Goal: Task Accomplishment & Management: Complete application form

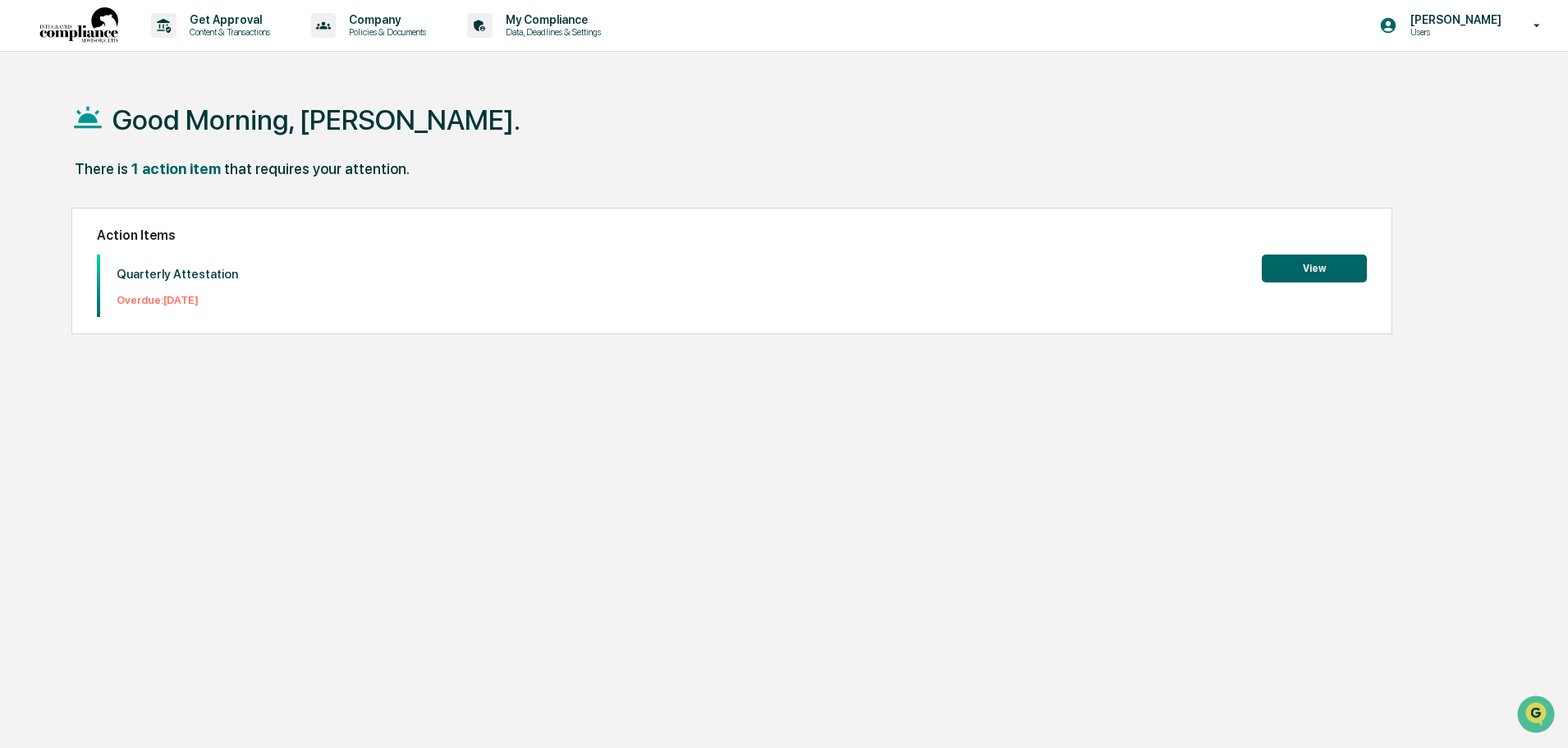
click at [187, 276] on p "Quarterly Attestation" at bounding box center [177, 274] width 122 height 15
click at [1266, 273] on button "View" at bounding box center [1314, 269] width 105 height 28
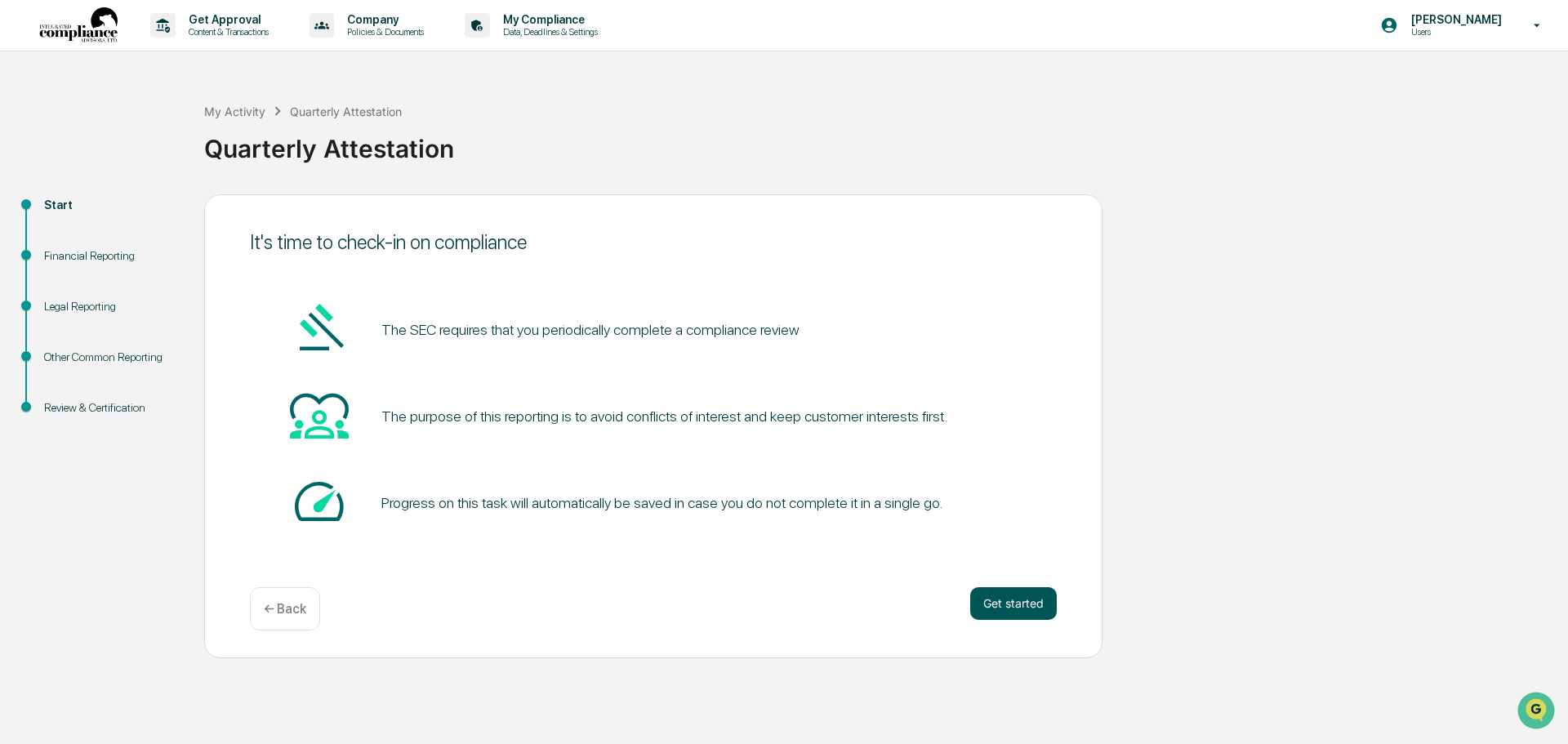
click at [1016, 598] on button "Get started" at bounding box center [1013, 603] width 86 height 33
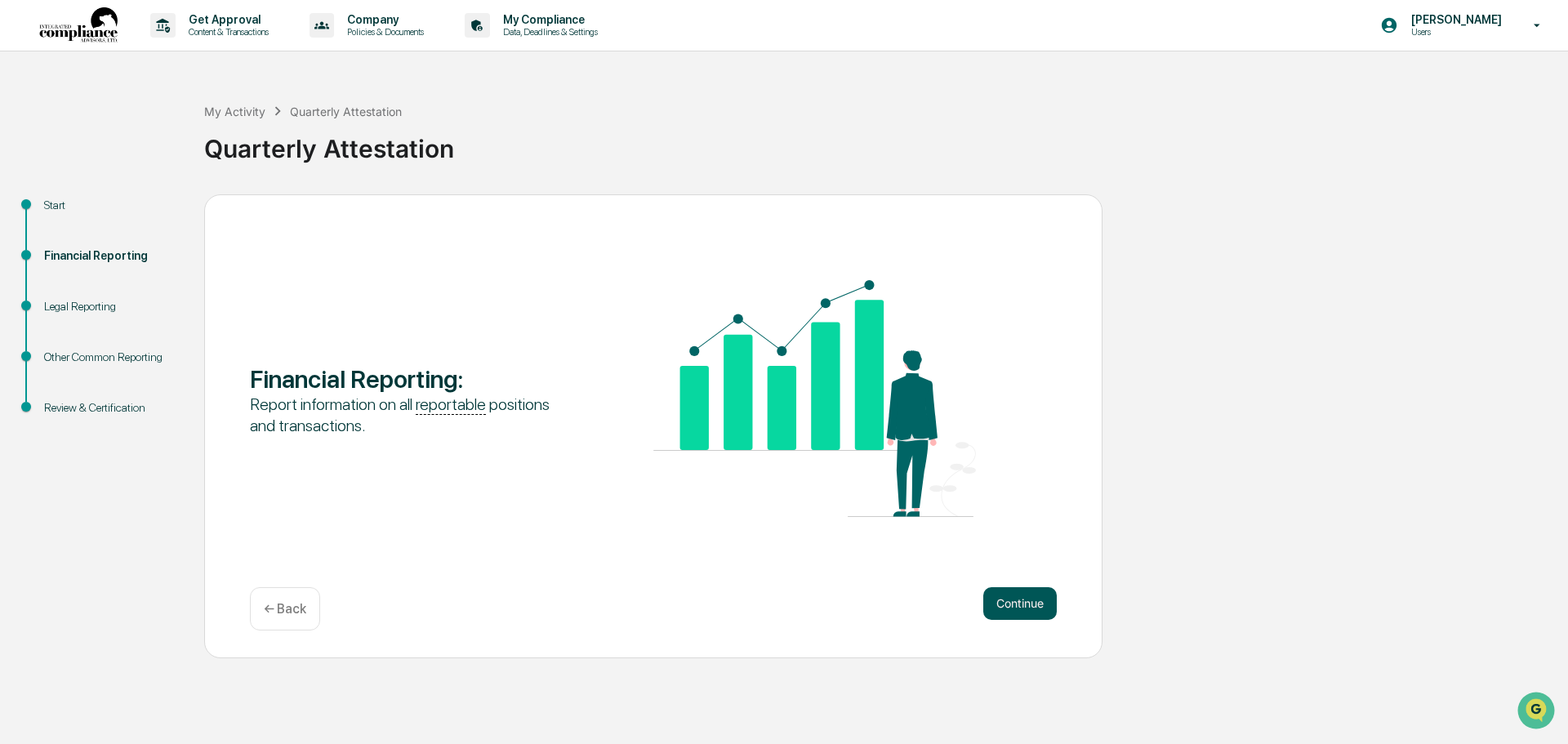
click at [1023, 613] on button "Continue" at bounding box center [1020, 603] width 73 height 33
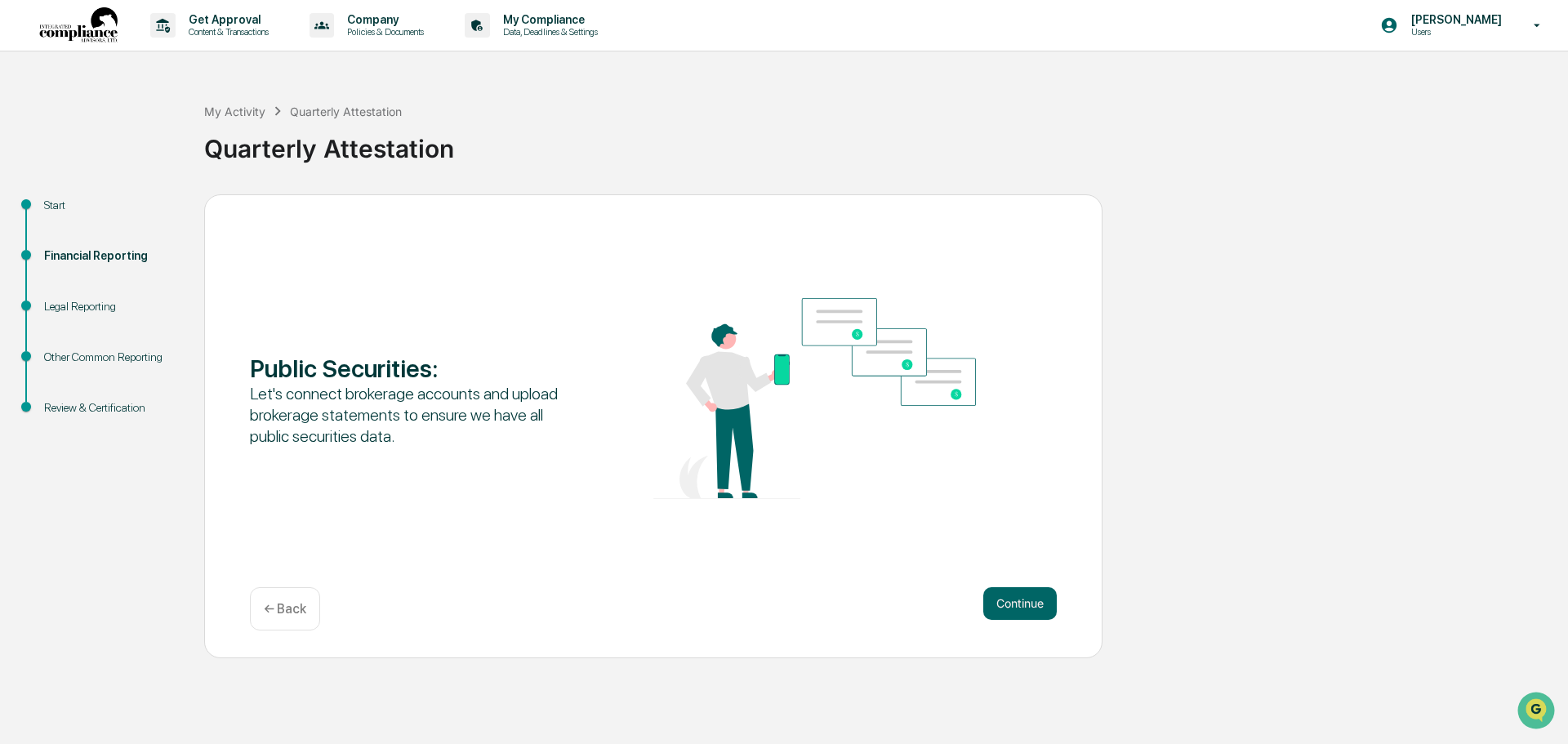
click at [1023, 613] on button "Continue" at bounding box center [1020, 603] width 73 height 33
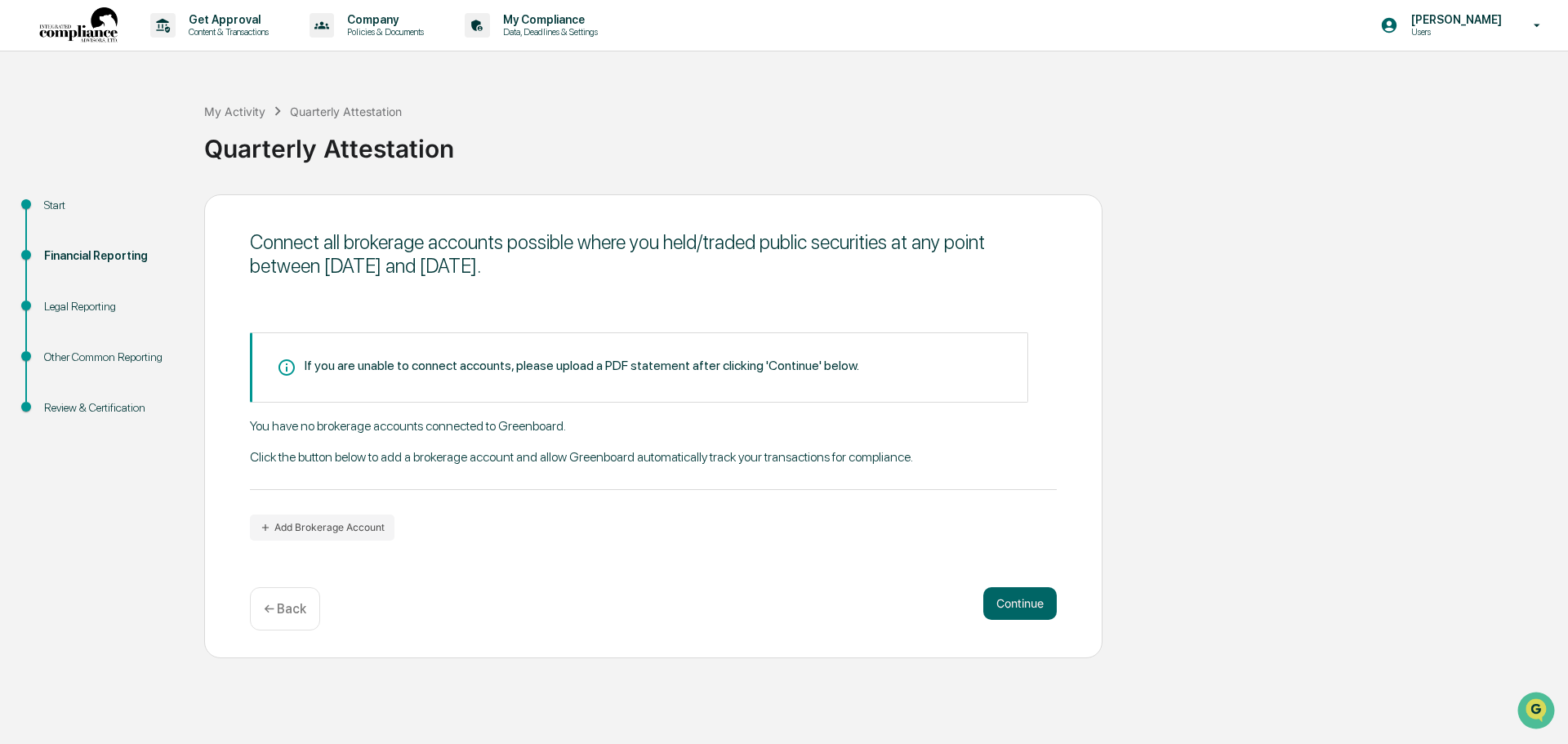
click at [1023, 613] on button "Continue" at bounding box center [1020, 603] width 73 height 33
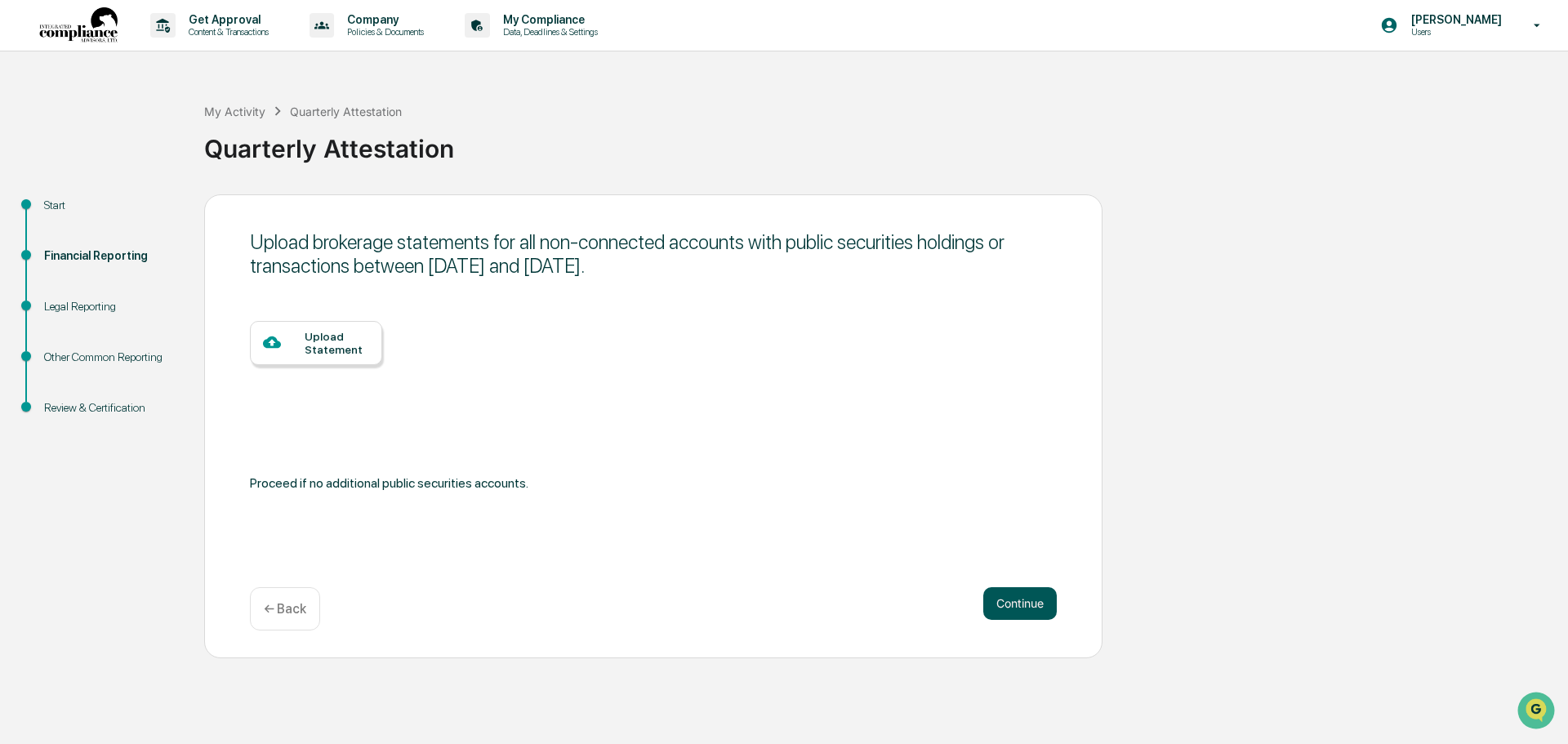
click at [1023, 608] on button "Continue" at bounding box center [1020, 603] width 73 height 33
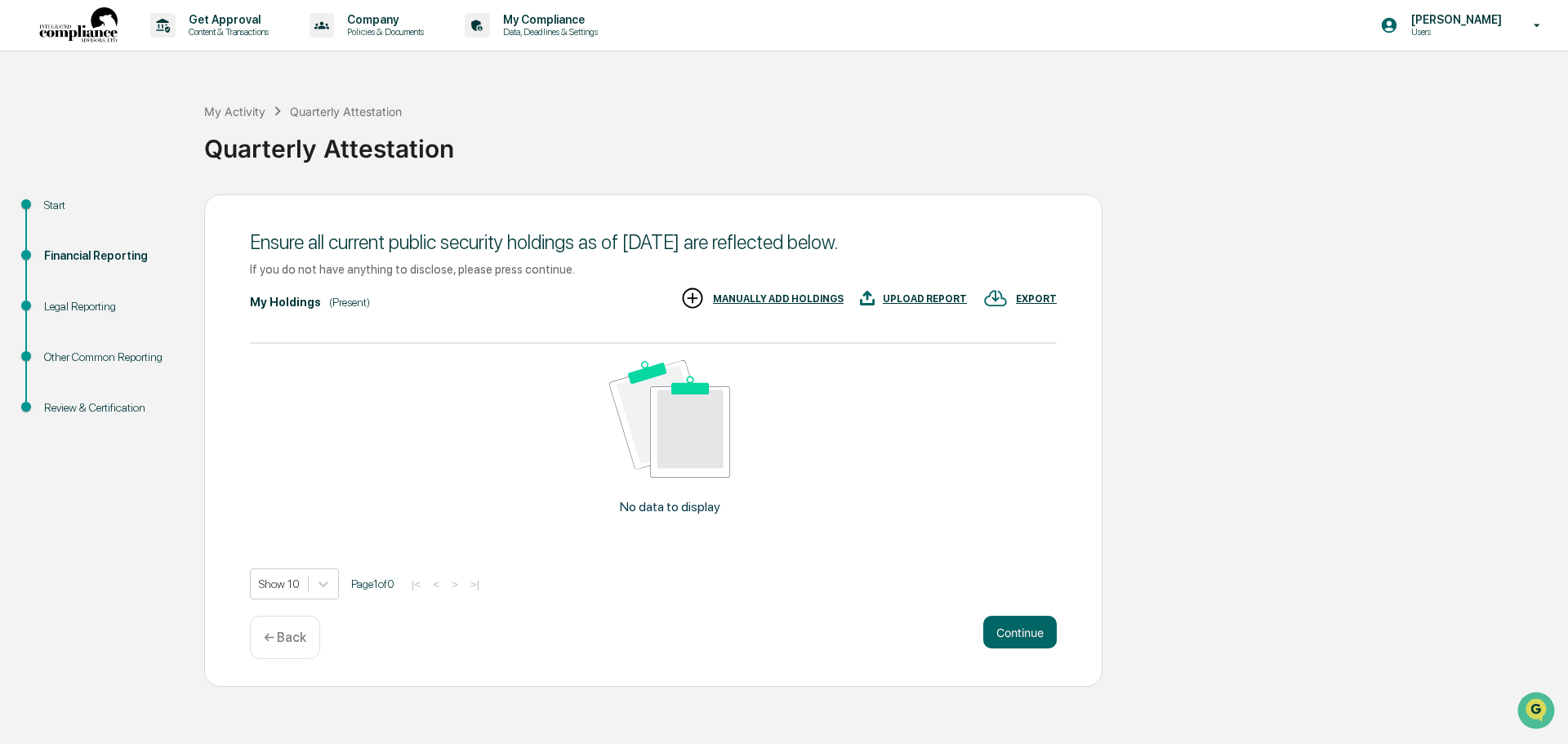
click at [1023, 608] on div "Ensure all current public security holdings as of [DATE] are reflected below. I…" at bounding box center [653, 441] width 898 height 492
click at [1018, 624] on button "Continue" at bounding box center [1020, 632] width 73 height 33
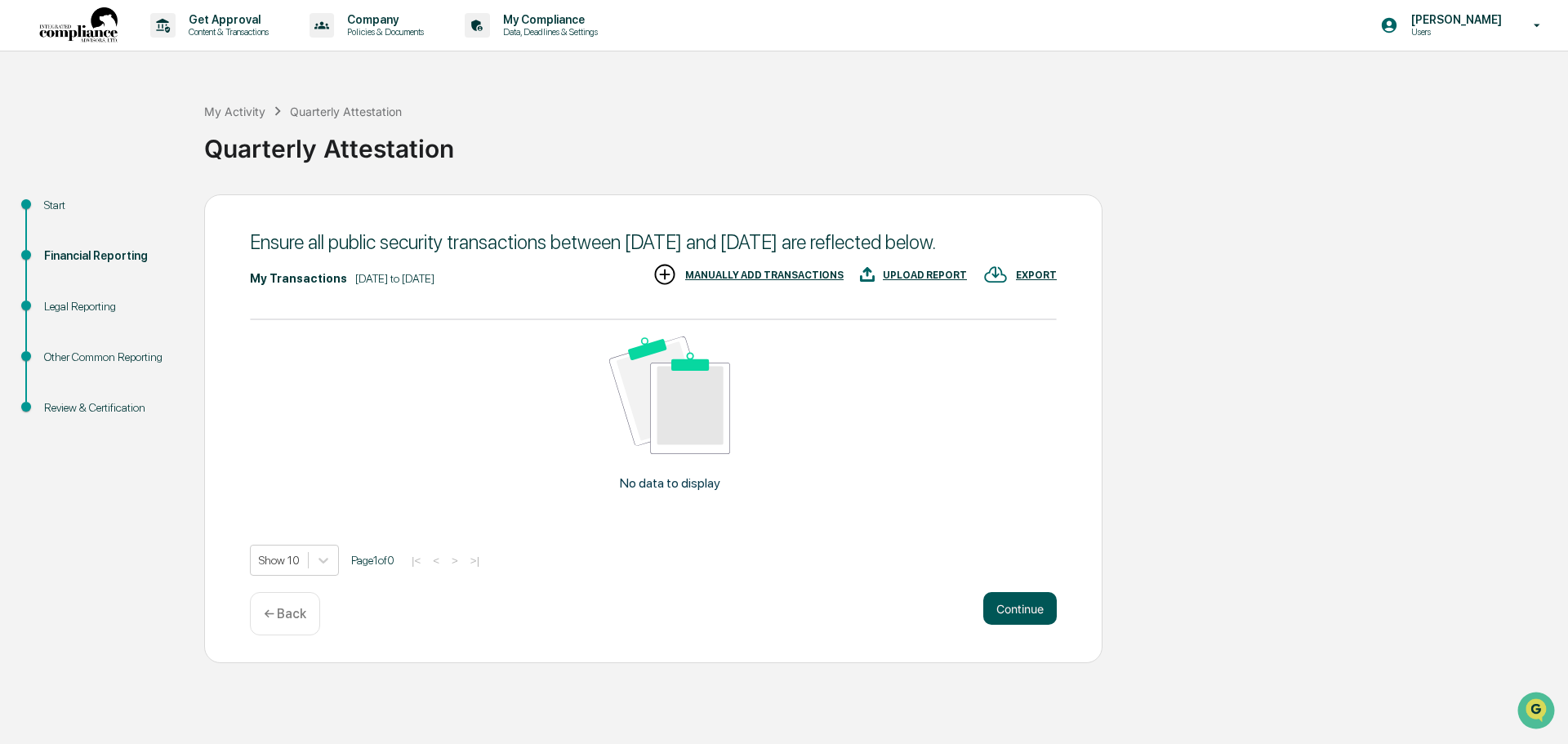
click at [1014, 625] on button "Continue" at bounding box center [1020, 609] width 73 height 33
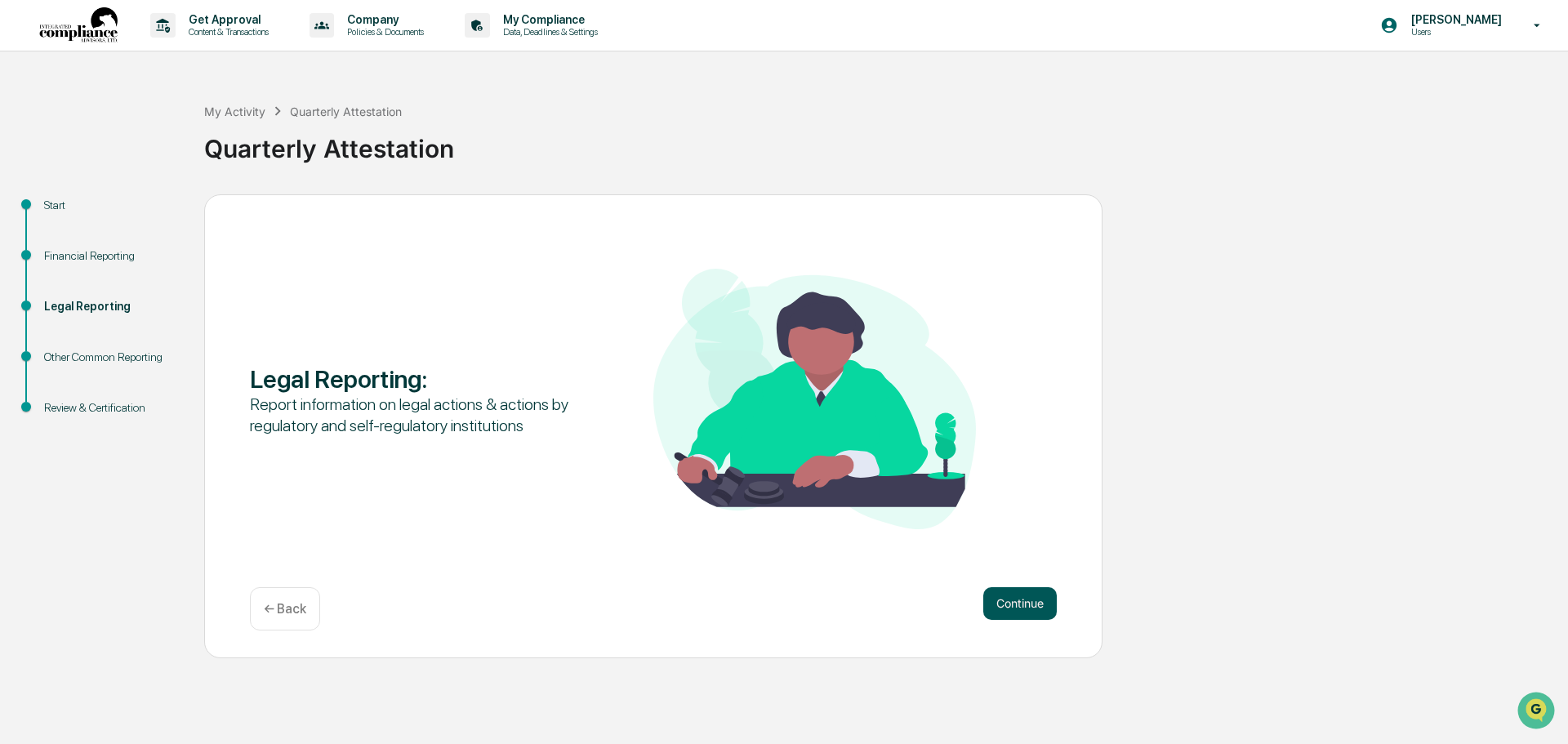
click at [1018, 604] on button "Continue" at bounding box center [1020, 603] width 73 height 33
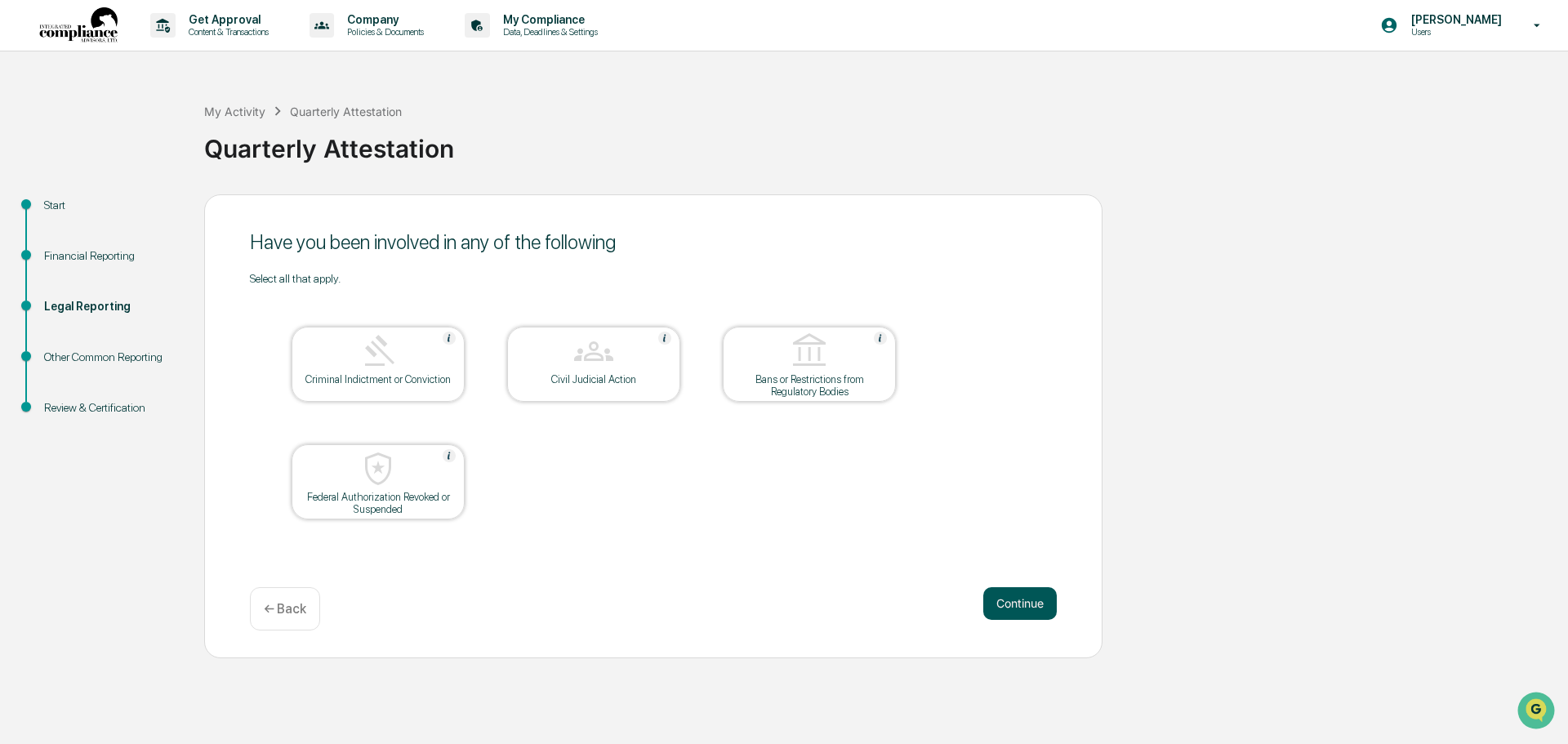
click at [1012, 600] on button "Continue" at bounding box center [1020, 603] width 73 height 33
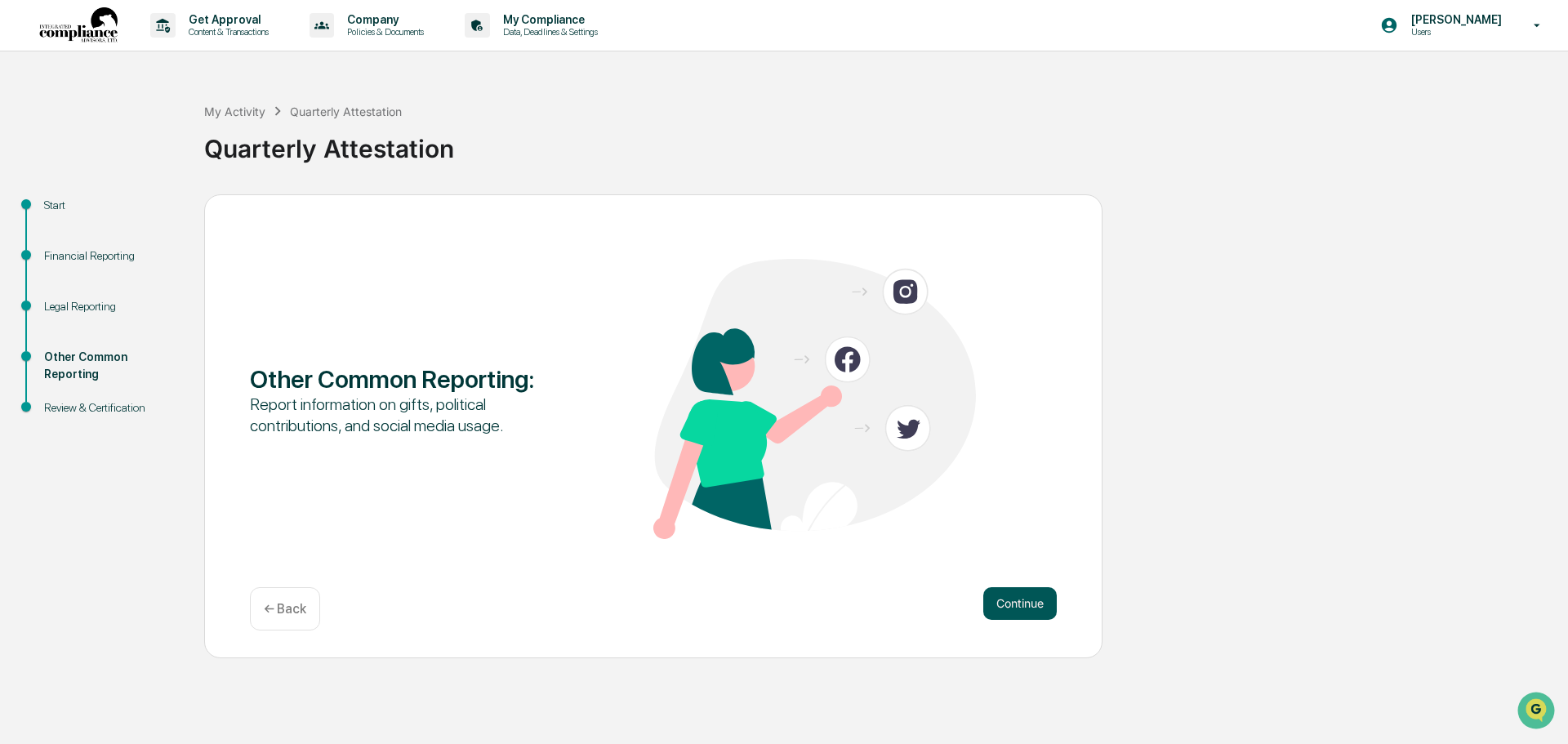
click at [1016, 607] on button "Continue" at bounding box center [1020, 603] width 73 height 33
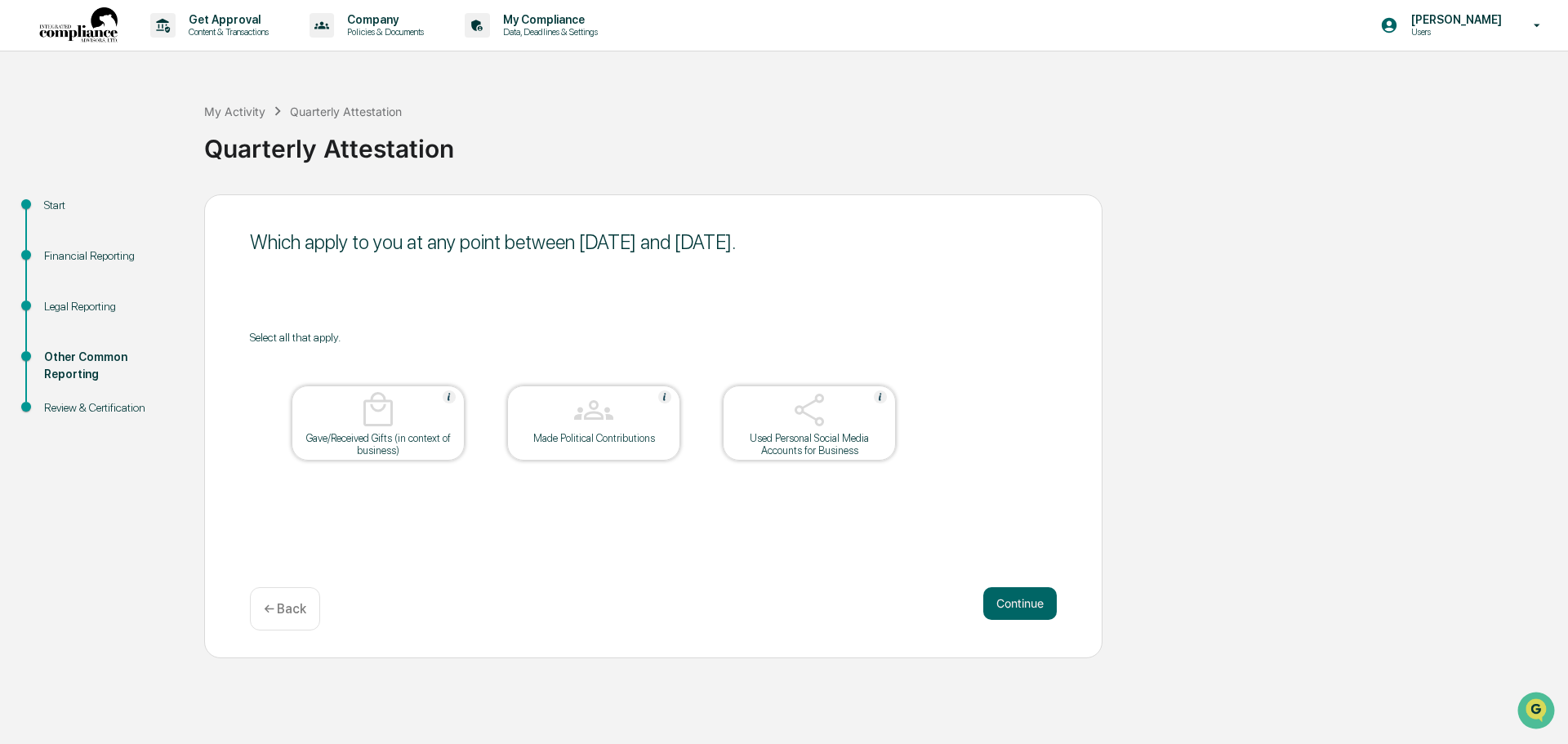
click at [413, 423] on div at bounding box center [378, 411] width 164 height 41
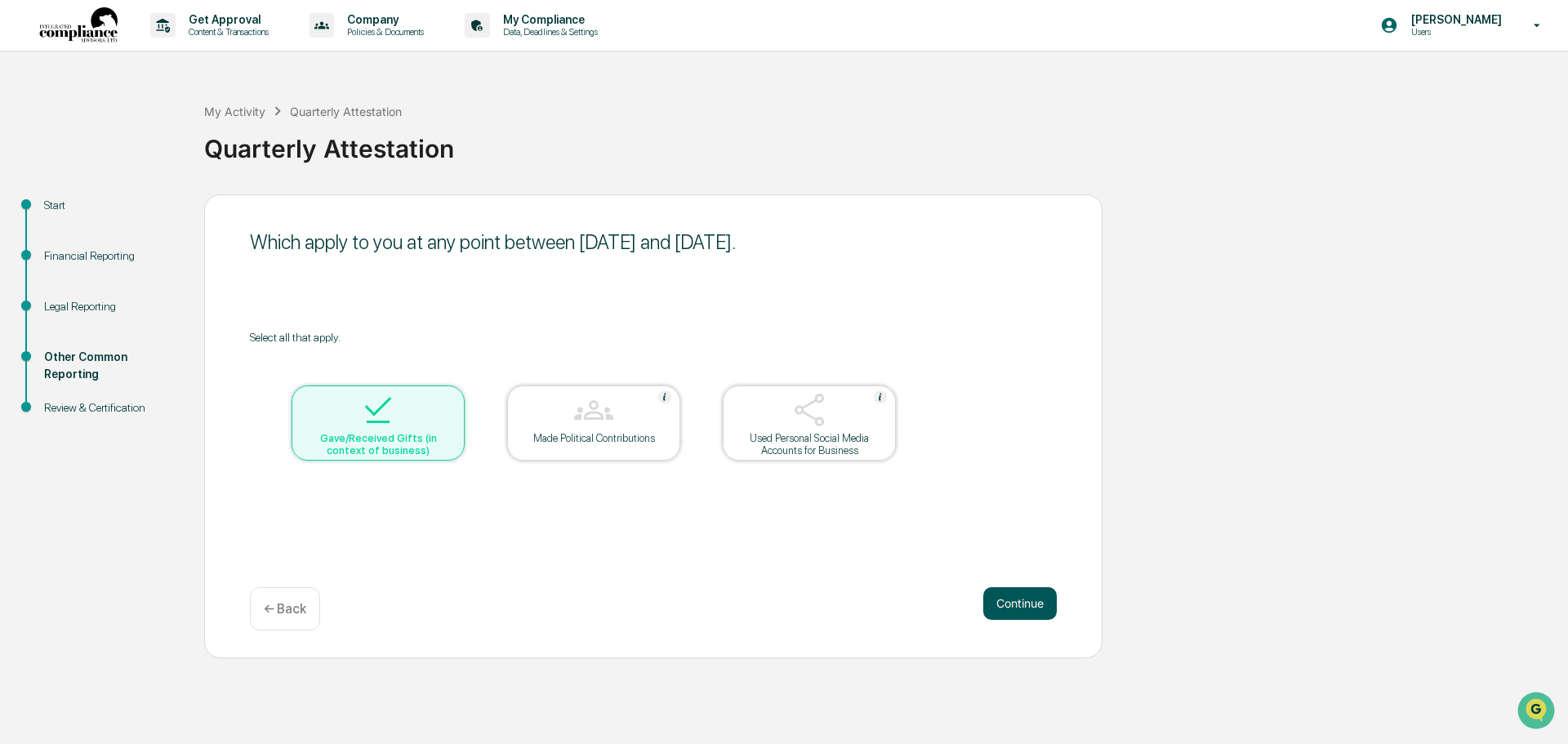
click at [1024, 600] on button "Continue" at bounding box center [1020, 603] width 73 height 33
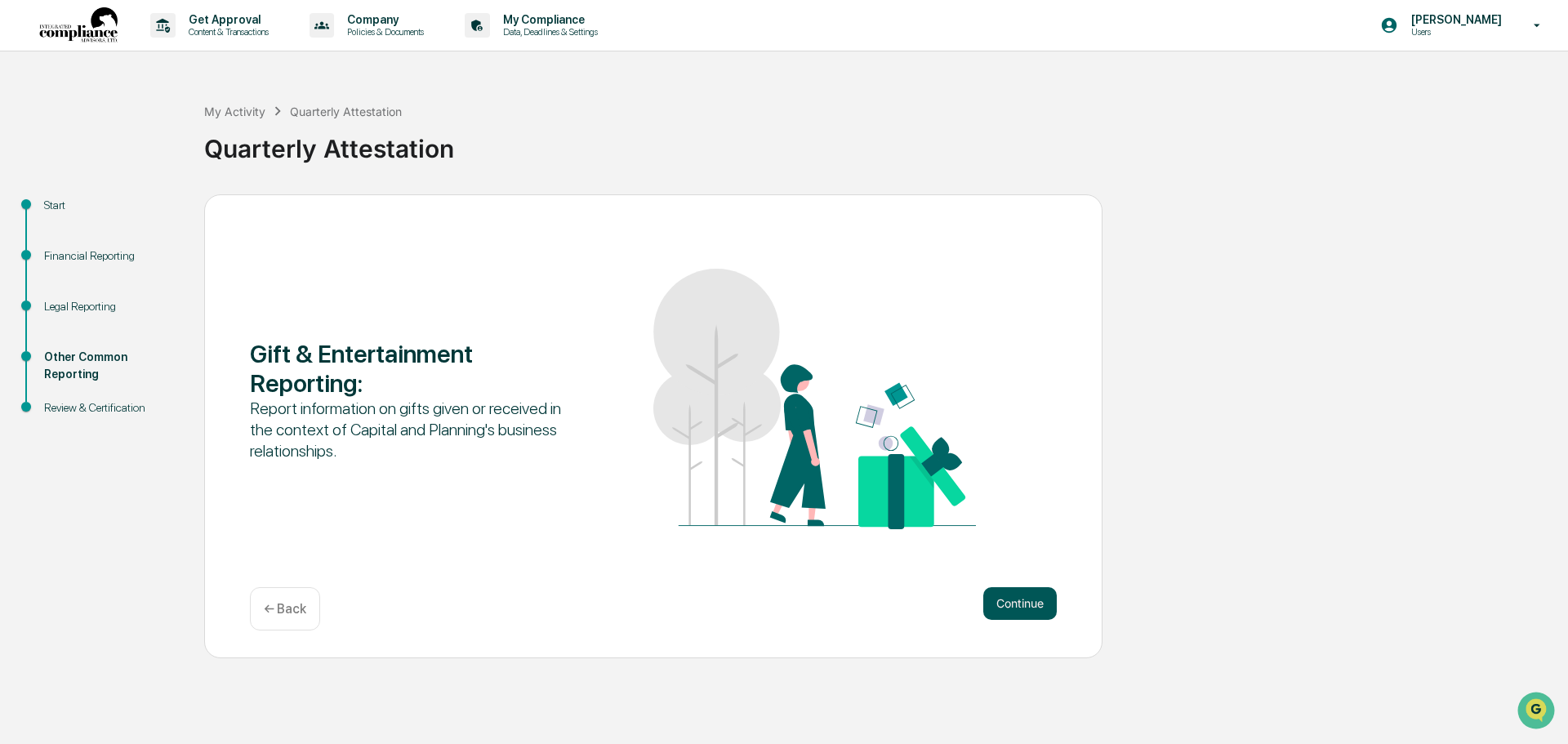
click at [1021, 599] on button "Continue" at bounding box center [1020, 603] width 73 height 33
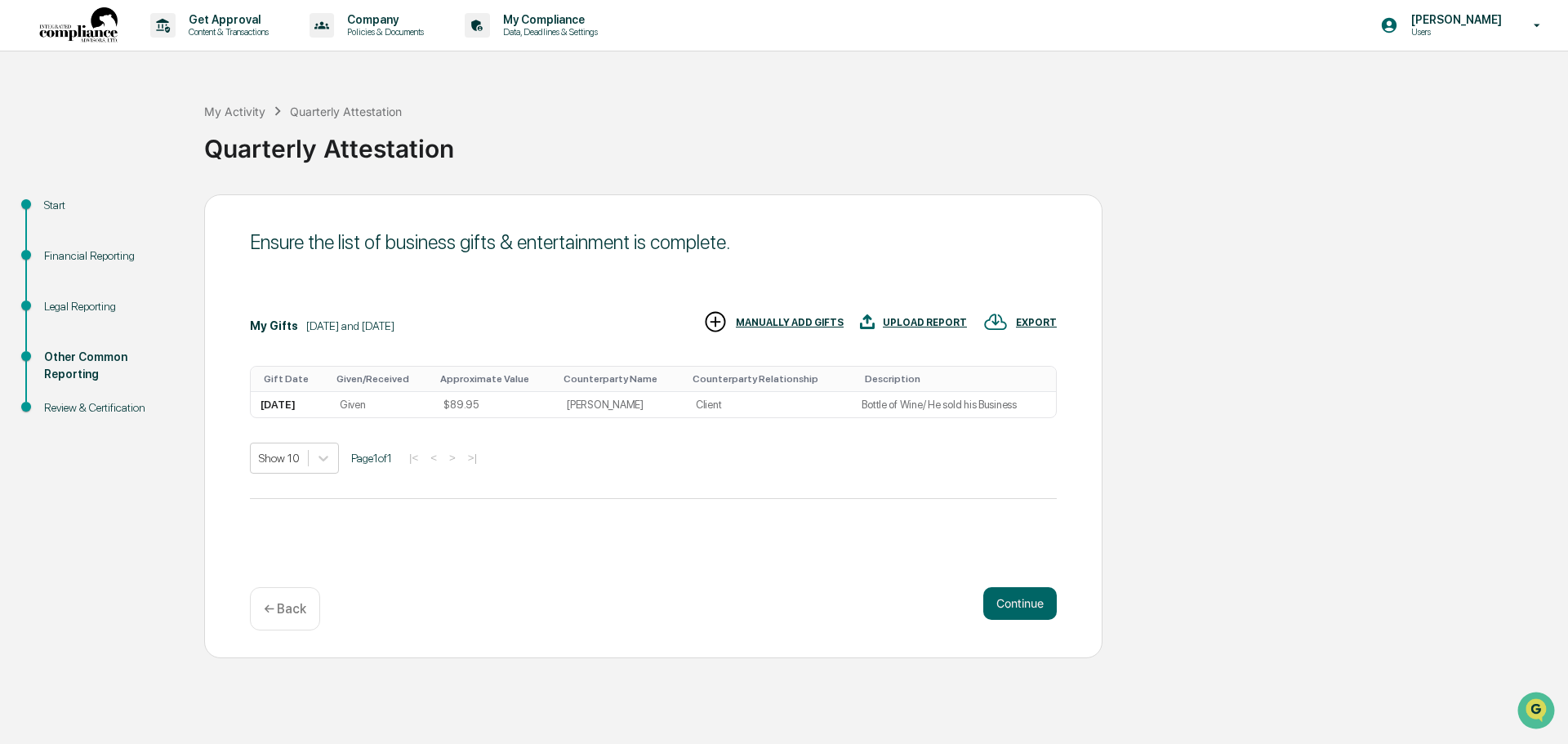
click at [813, 320] on div "MANUALLY ADD GIFTS" at bounding box center [789, 322] width 107 height 11
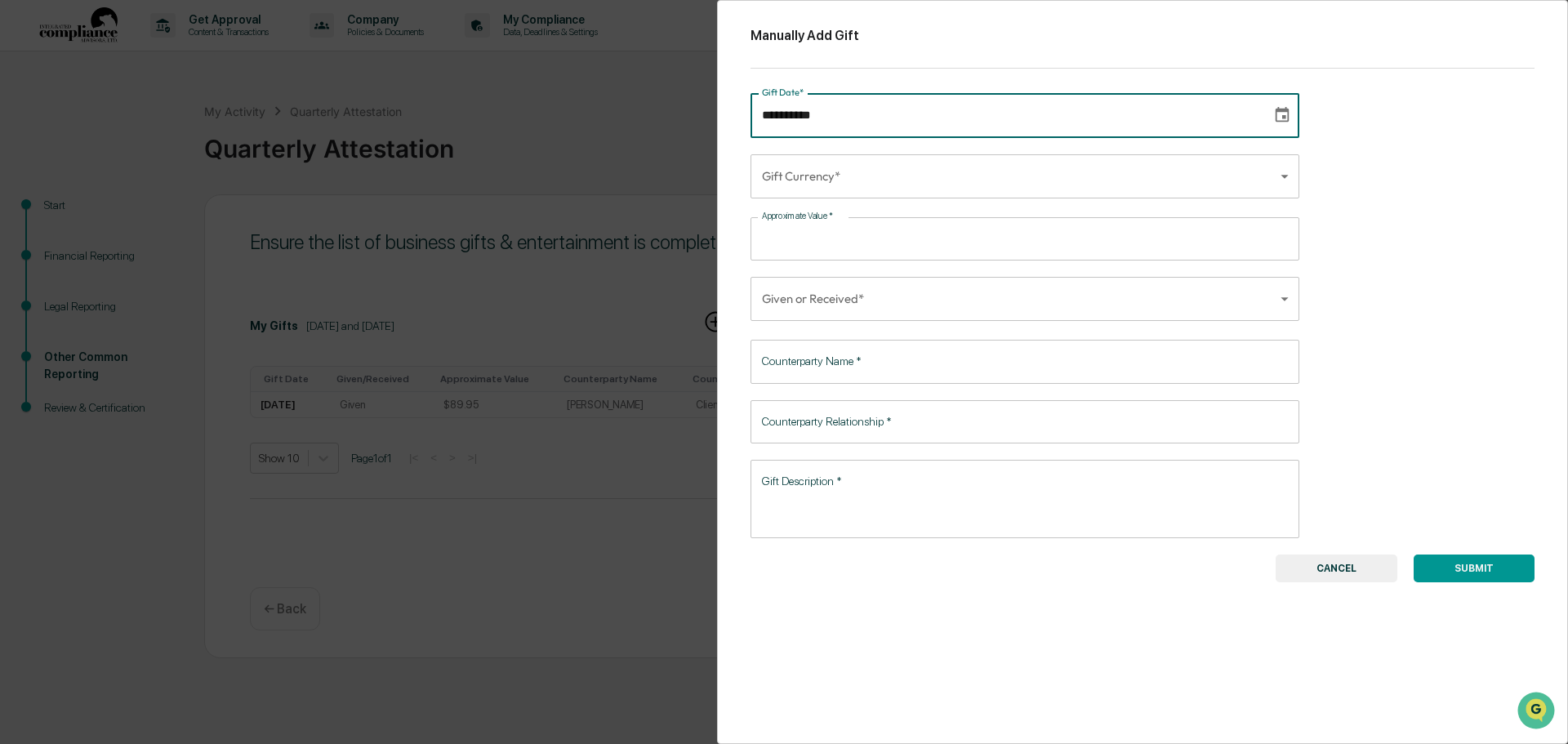
click at [864, 118] on input "**********" at bounding box center [1005, 115] width 510 height 44
type input "**********"
click at [836, 172] on body "**********" at bounding box center [784, 372] width 1568 height 744
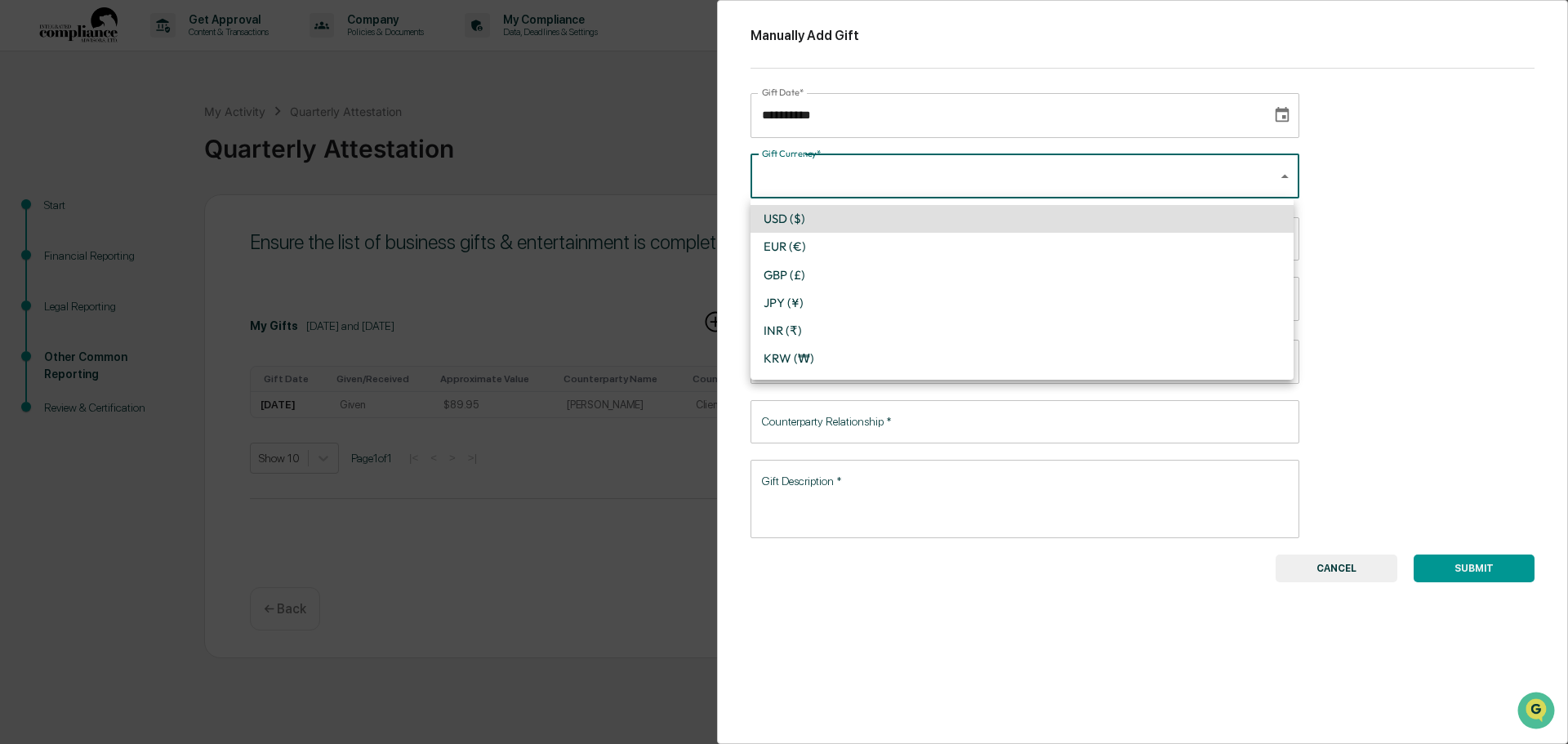
click at [782, 220] on li "USD ($)" at bounding box center [1021, 219] width 543 height 28
type input "*"
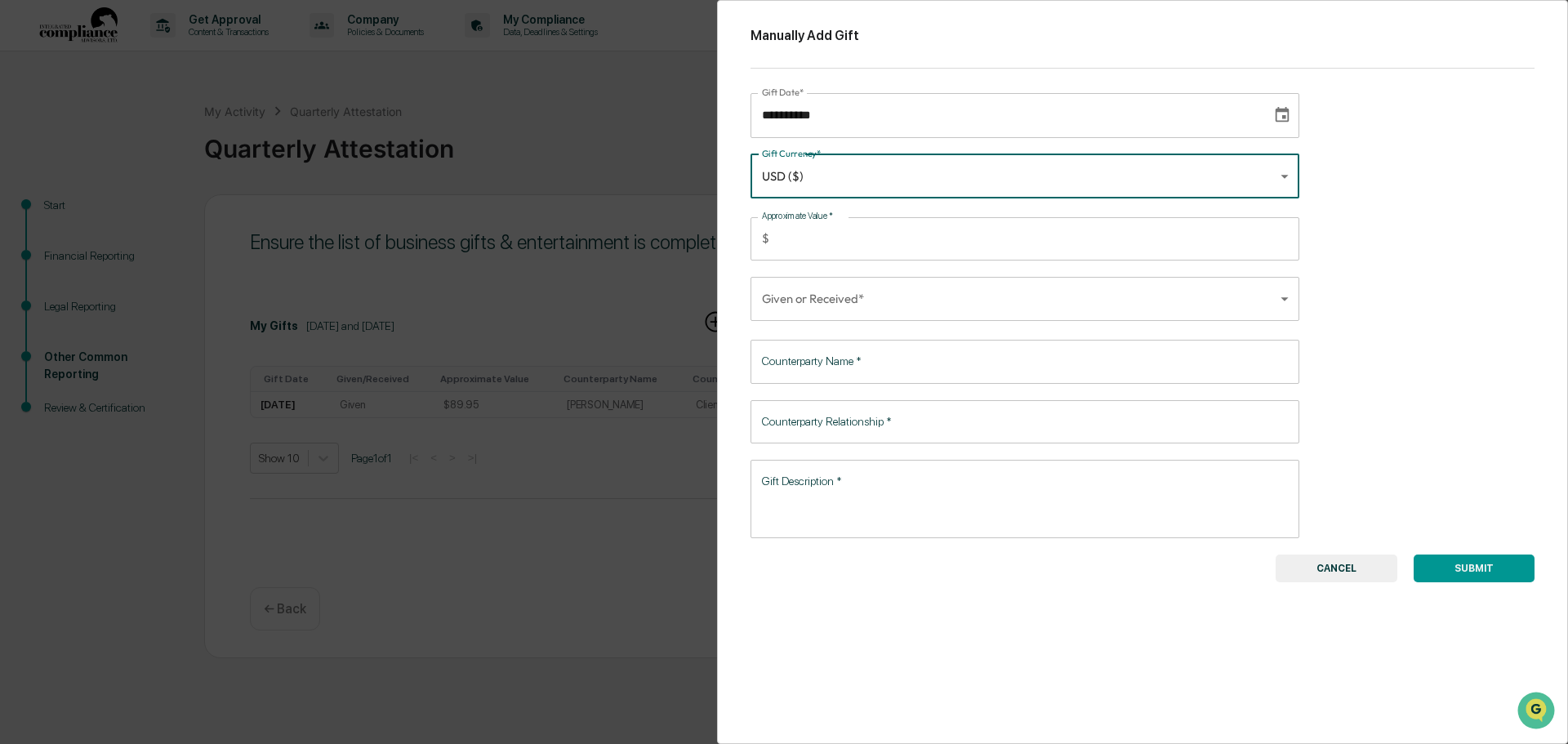
click at [802, 236] on input "Approximate Value   *" at bounding box center [1038, 238] width 524 height 43
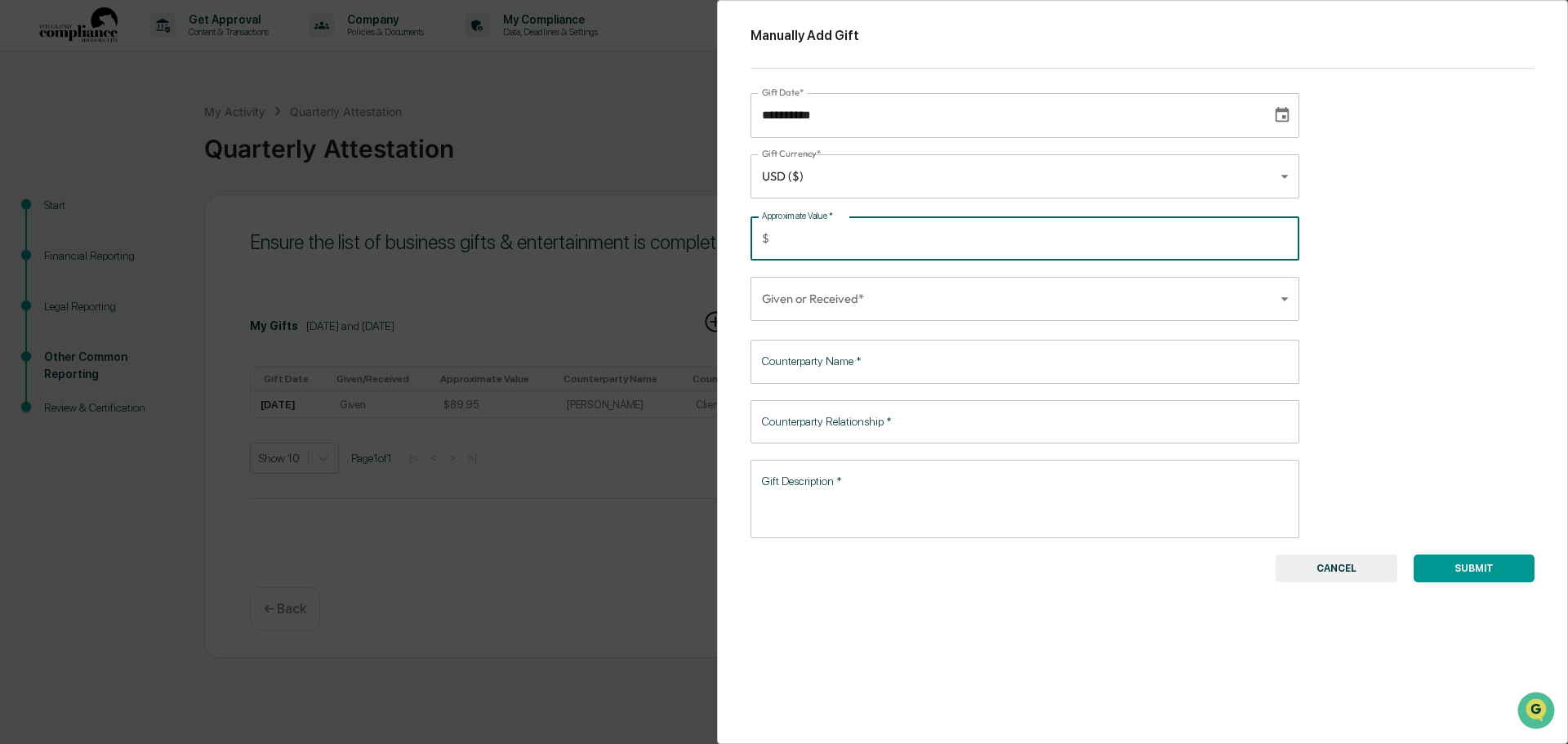
type input "*****"
click at [792, 300] on body "**********" at bounding box center [784, 372] width 1568 height 744
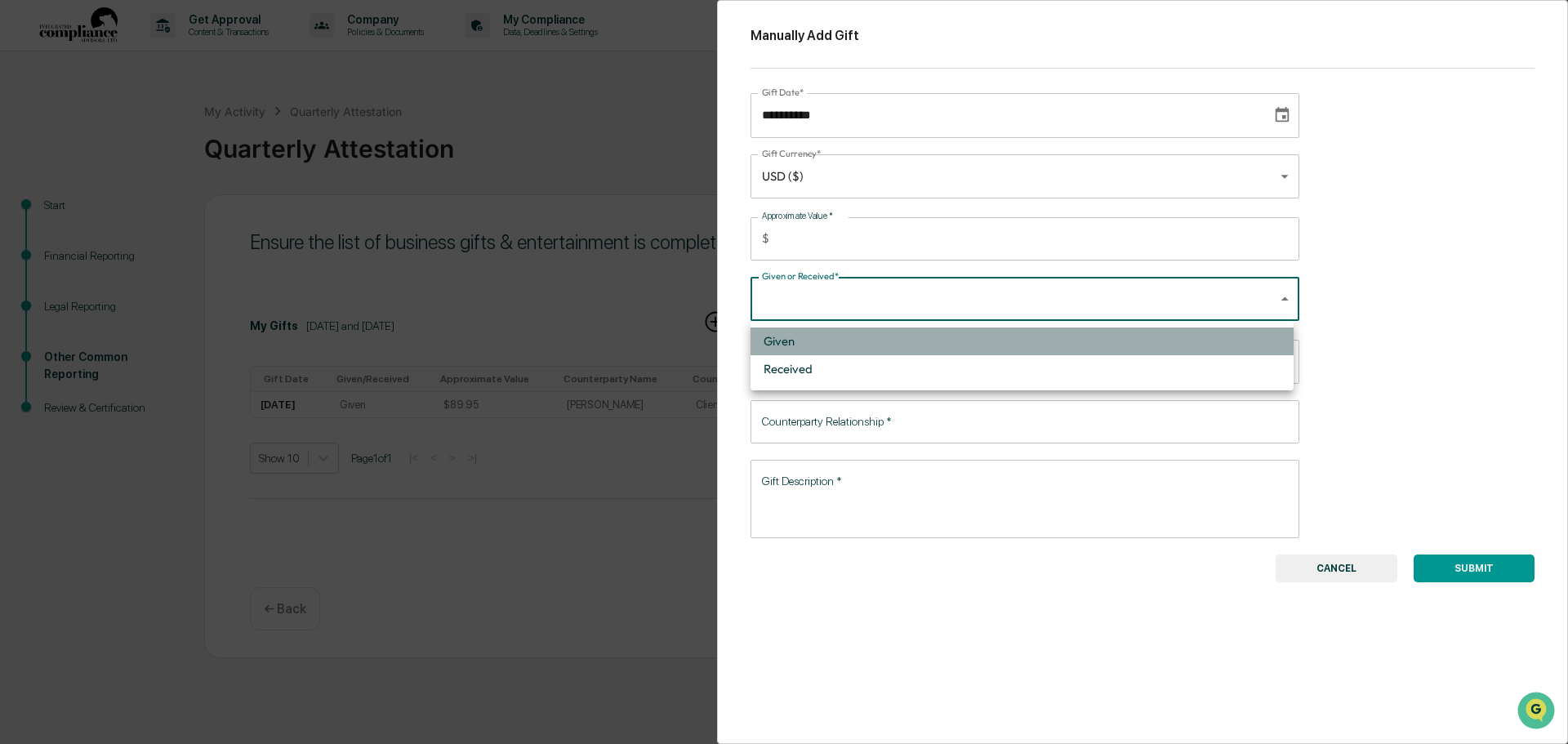
click at [786, 336] on li "Given" at bounding box center [1021, 341] width 543 height 28
type input "*****"
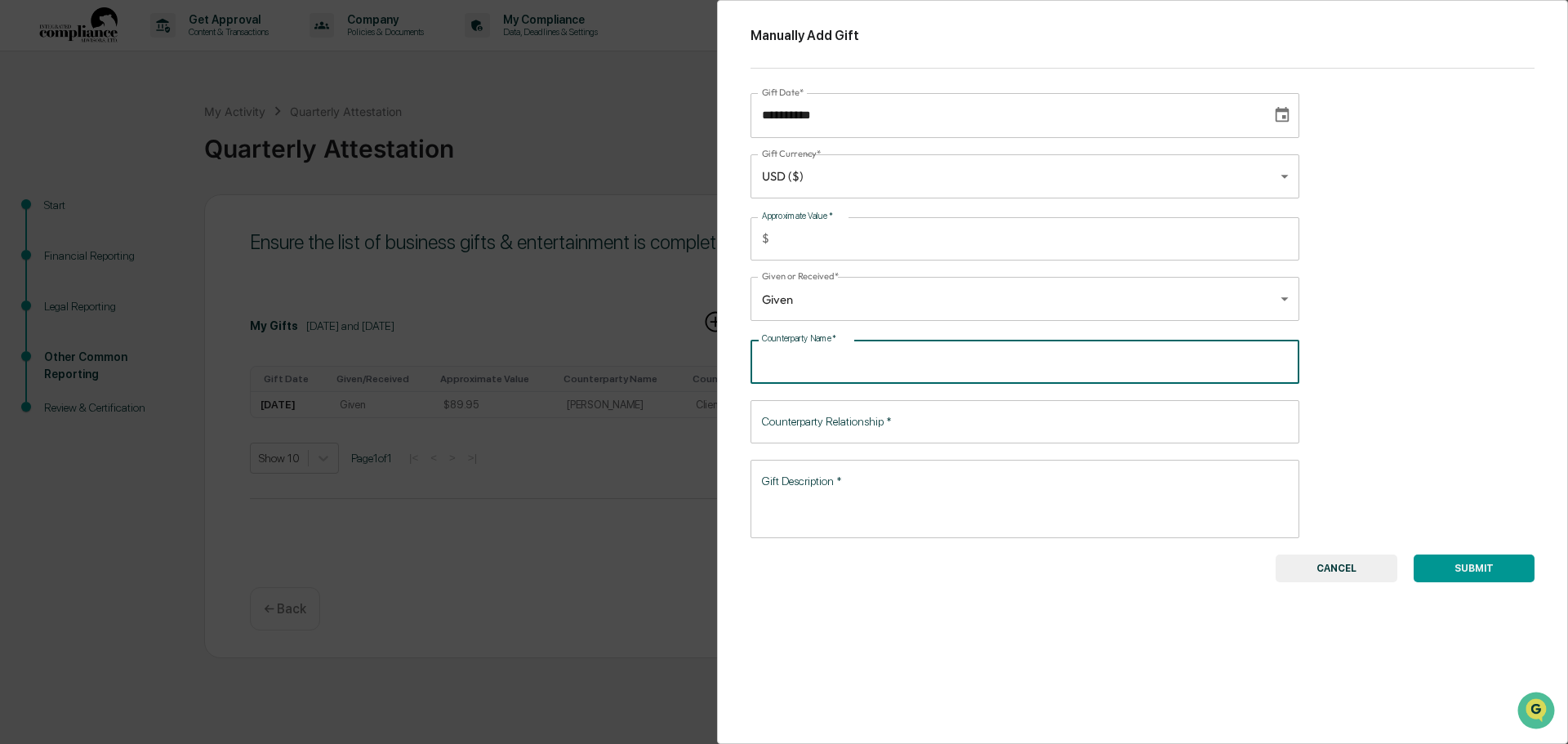
click at [828, 369] on input "Counterparty Name   *" at bounding box center [1024, 361] width 548 height 43
type input "**********"
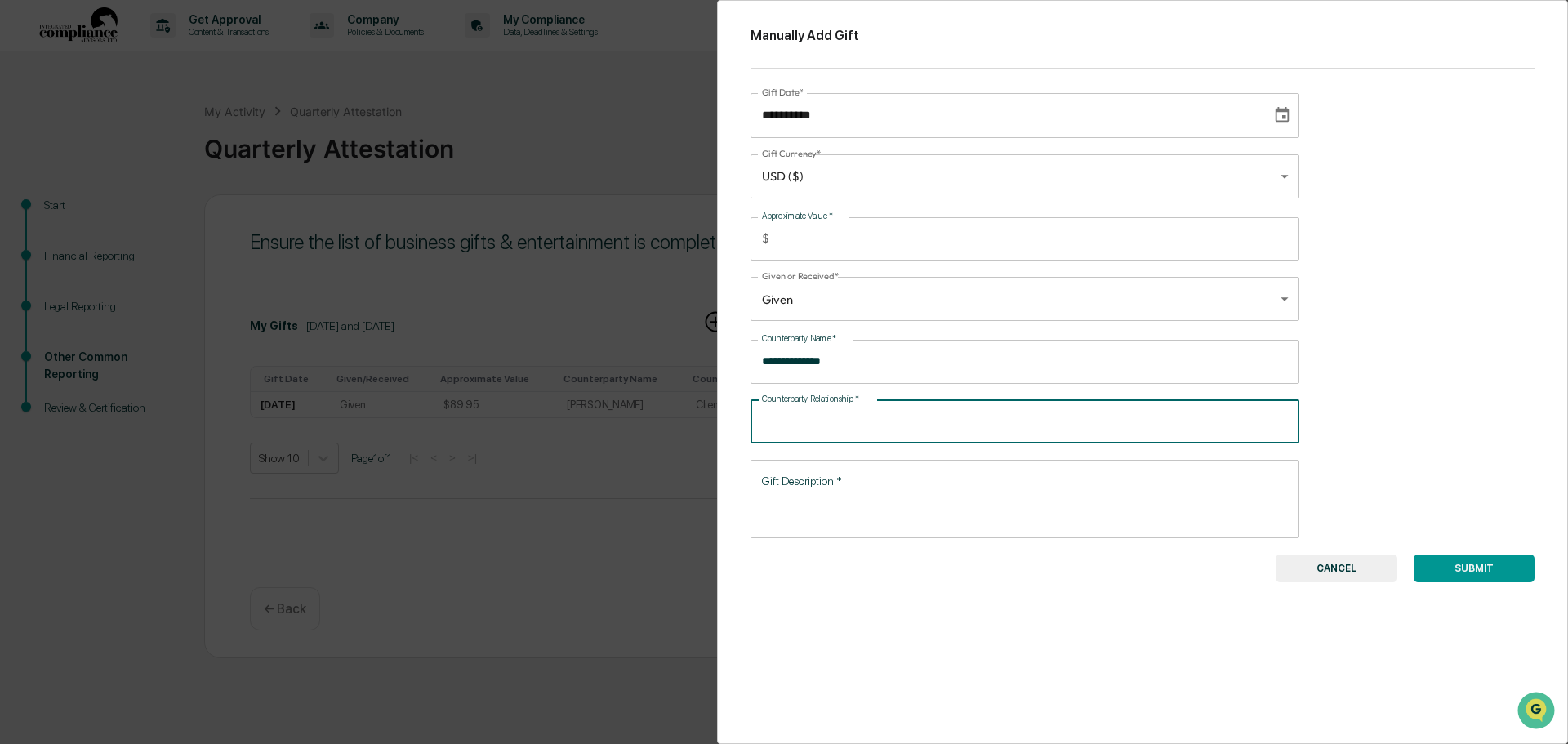
click at [821, 419] on input "Counterparty Relationship   *" at bounding box center [1024, 422] width 548 height 43
type input "******"
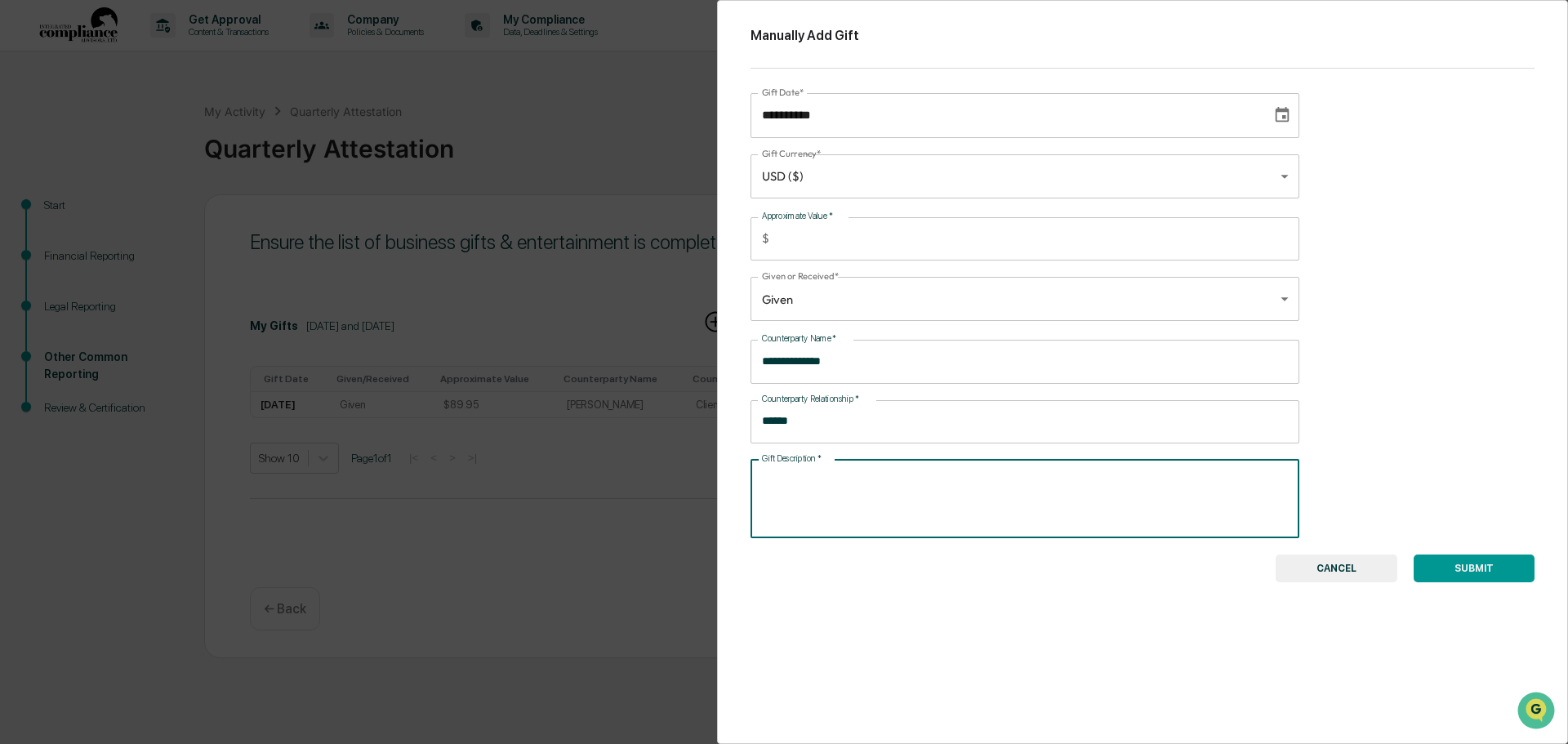
click at [780, 505] on textarea "Gift Description   *" at bounding box center [1024, 499] width 526 height 51
type textarea "**********"
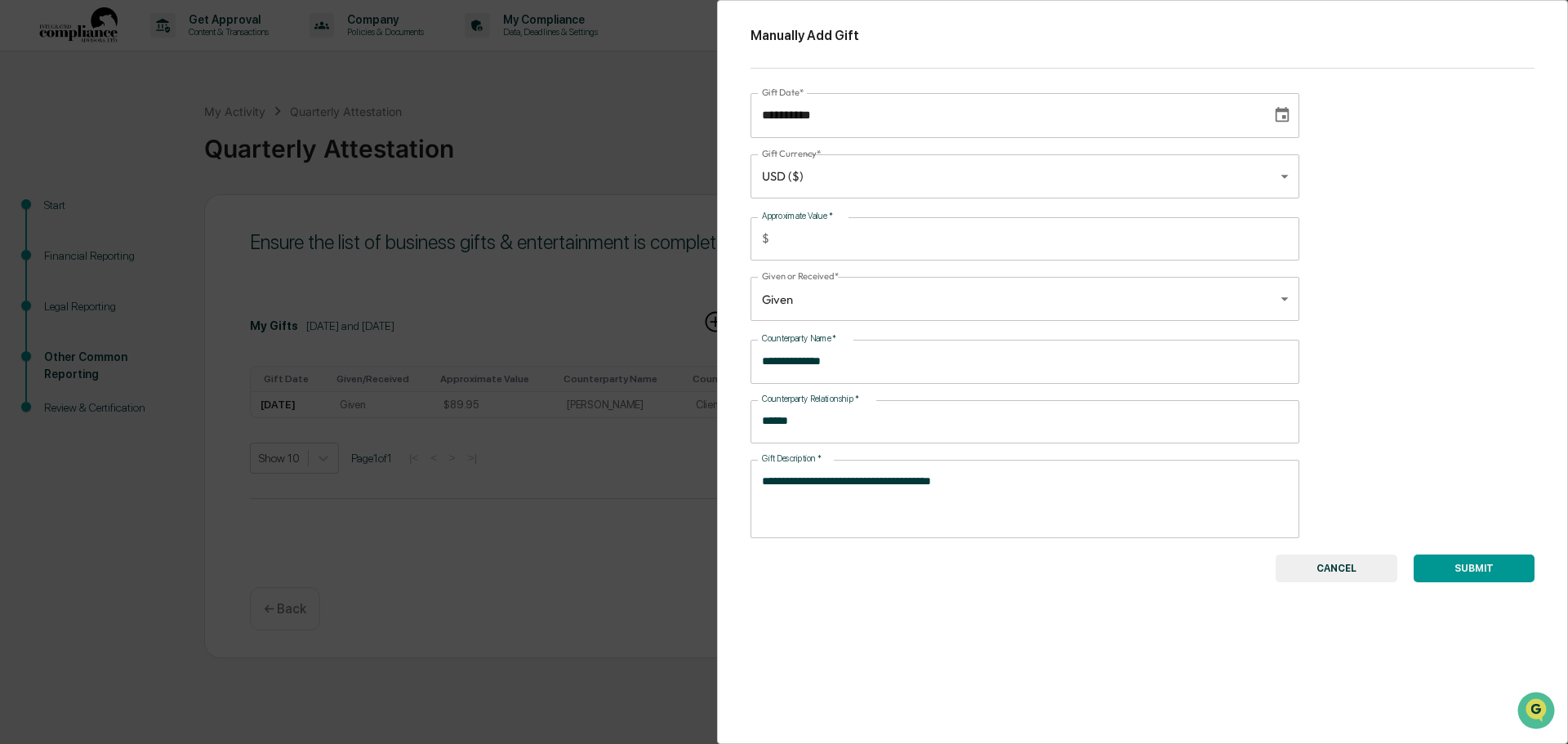
click at [1479, 569] on button "SUBMIT" at bounding box center [1474, 569] width 121 height 28
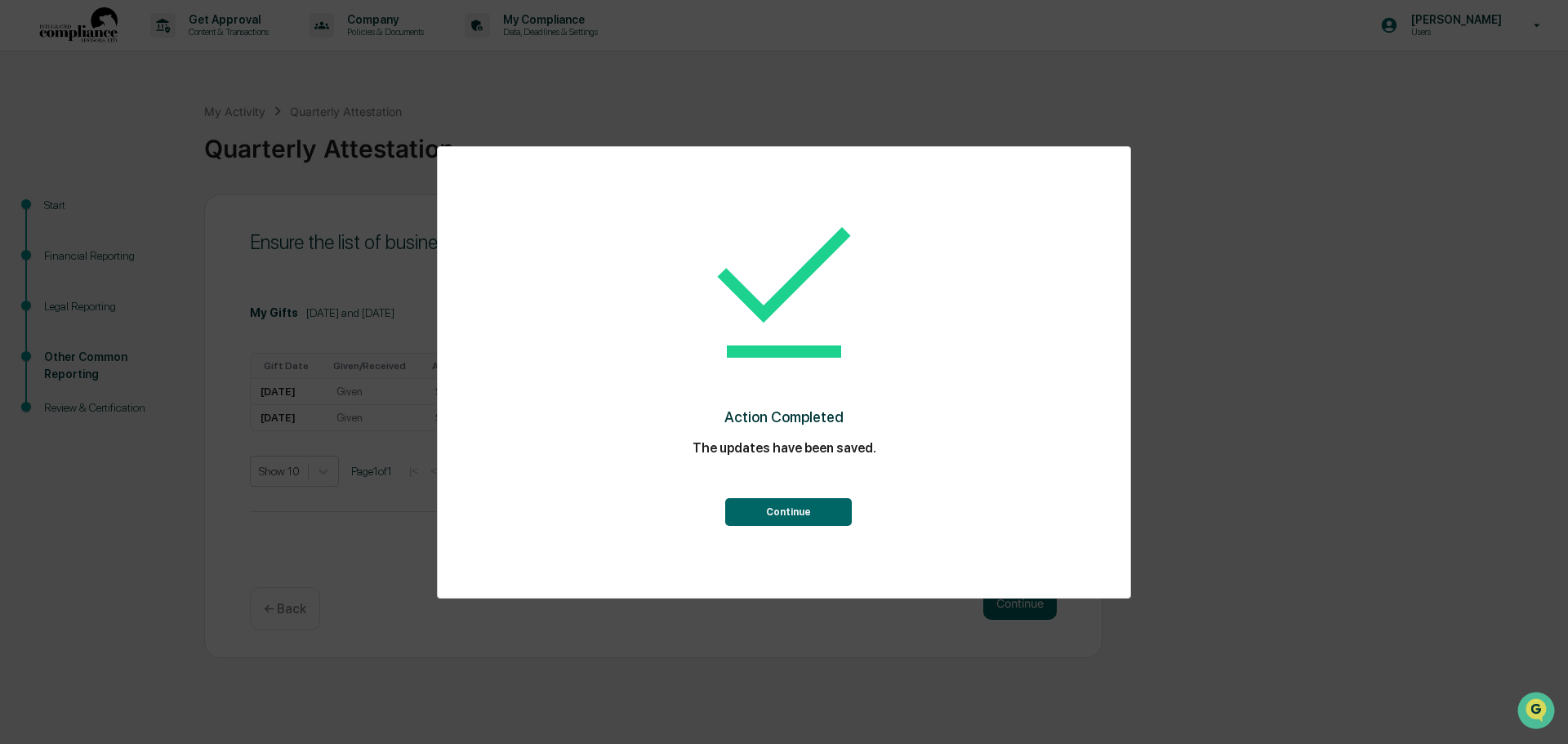
click at [766, 513] on button "Continue" at bounding box center [788, 512] width 127 height 28
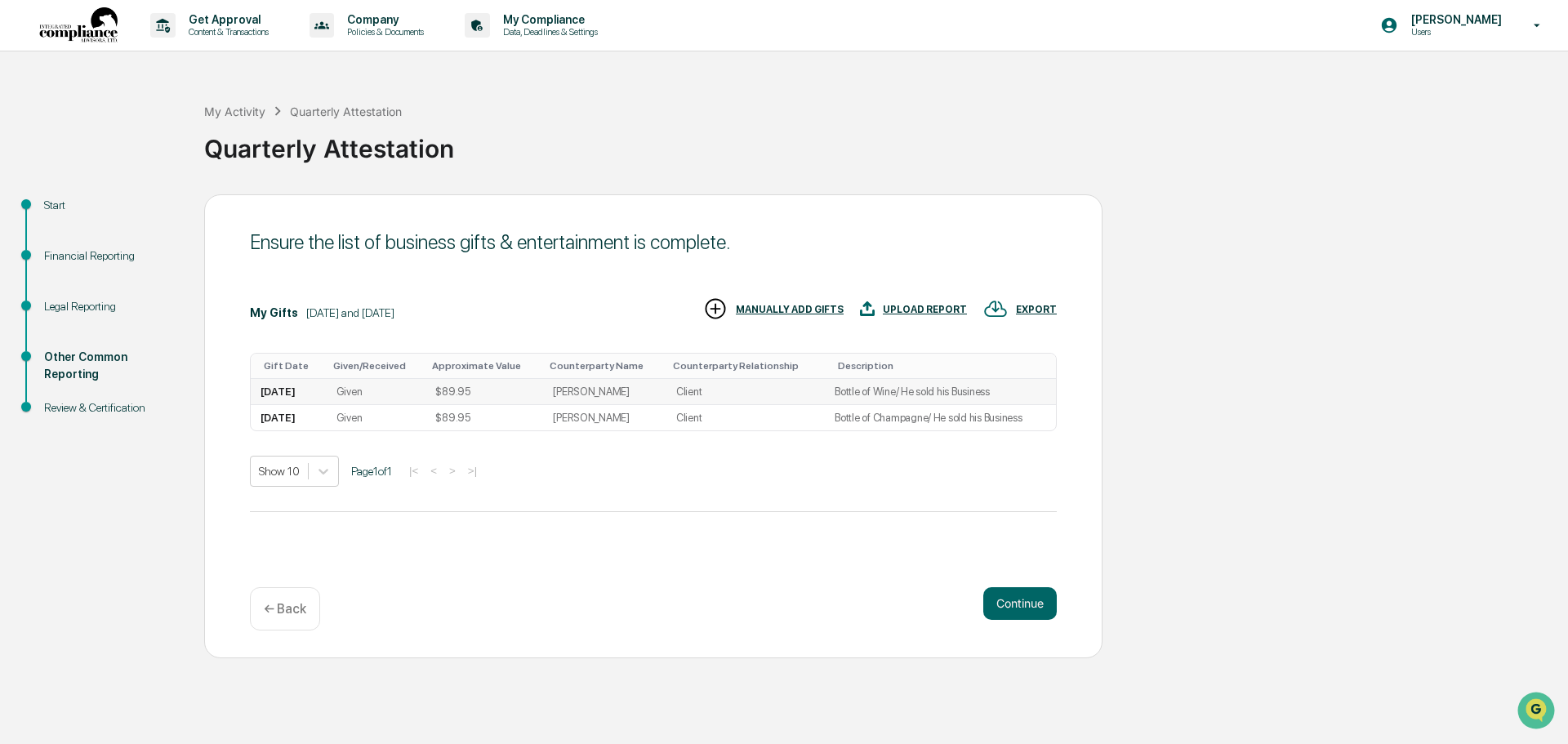
click at [282, 389] on td "[DATE]" at bounding box center [288, 391] width 76 height 26
click at [310, 399] on td "[DATE]" at bounding box center [288, 391] width 76 height 26
click at [871, 388] on div "Bottle of Wine/ He sold his Business" at bounding box center [912, 391] width 155 height 12
click at [871, 389] on div "Bottle of Wine/ He sold his Business" at bounding box center [912, 391] width 155 height 12
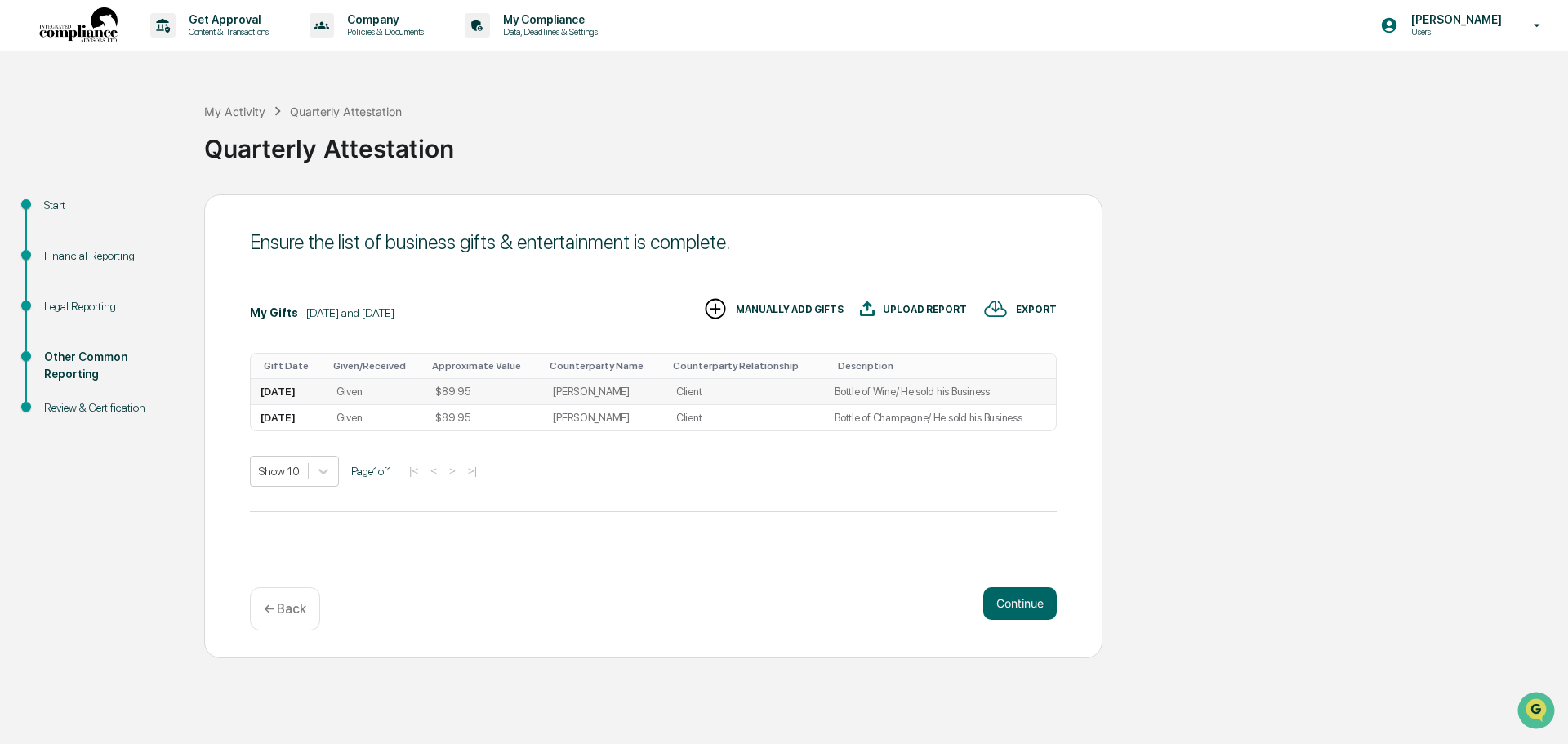
click at [845, 387] on div "Bottle of Wine/ He sold his Business" at bounding box center [912, 391] width 155 height 12
click at [468, 412] on div "$89.95" at bounding box center [452, 417] width 34 height 12
click at [468, 412] on div "$89.95" at bounding box center [452, 417] width 34 height 12
click at [469, 386] on div "$89.95" at bounding box center [452, 391] width 34 height 12
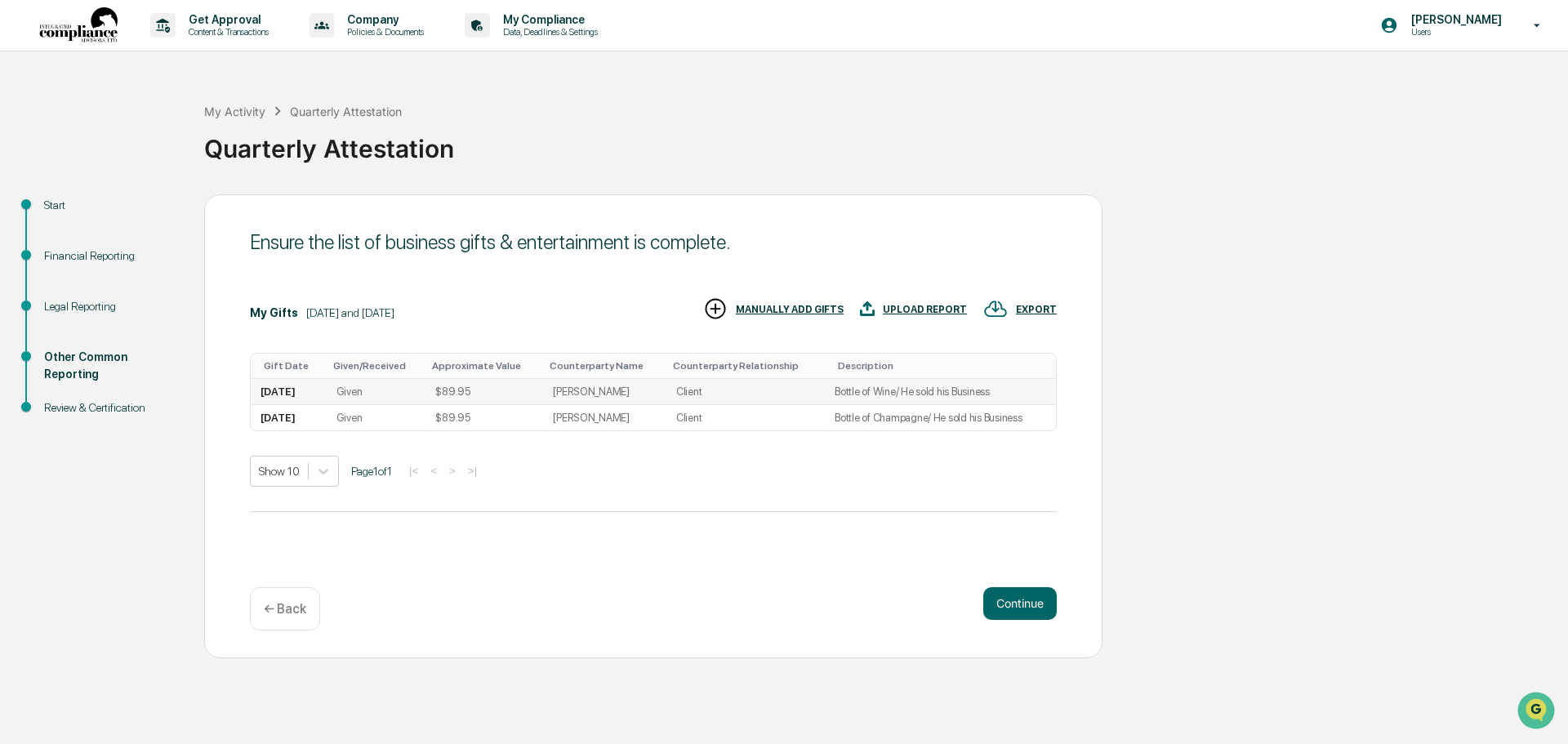
click at [701, 394] on div "Client" at bounding box center [689, 391] width 26 height 12
click at [728, 306] on img at bounding box center [715, 309] width 25 height 25
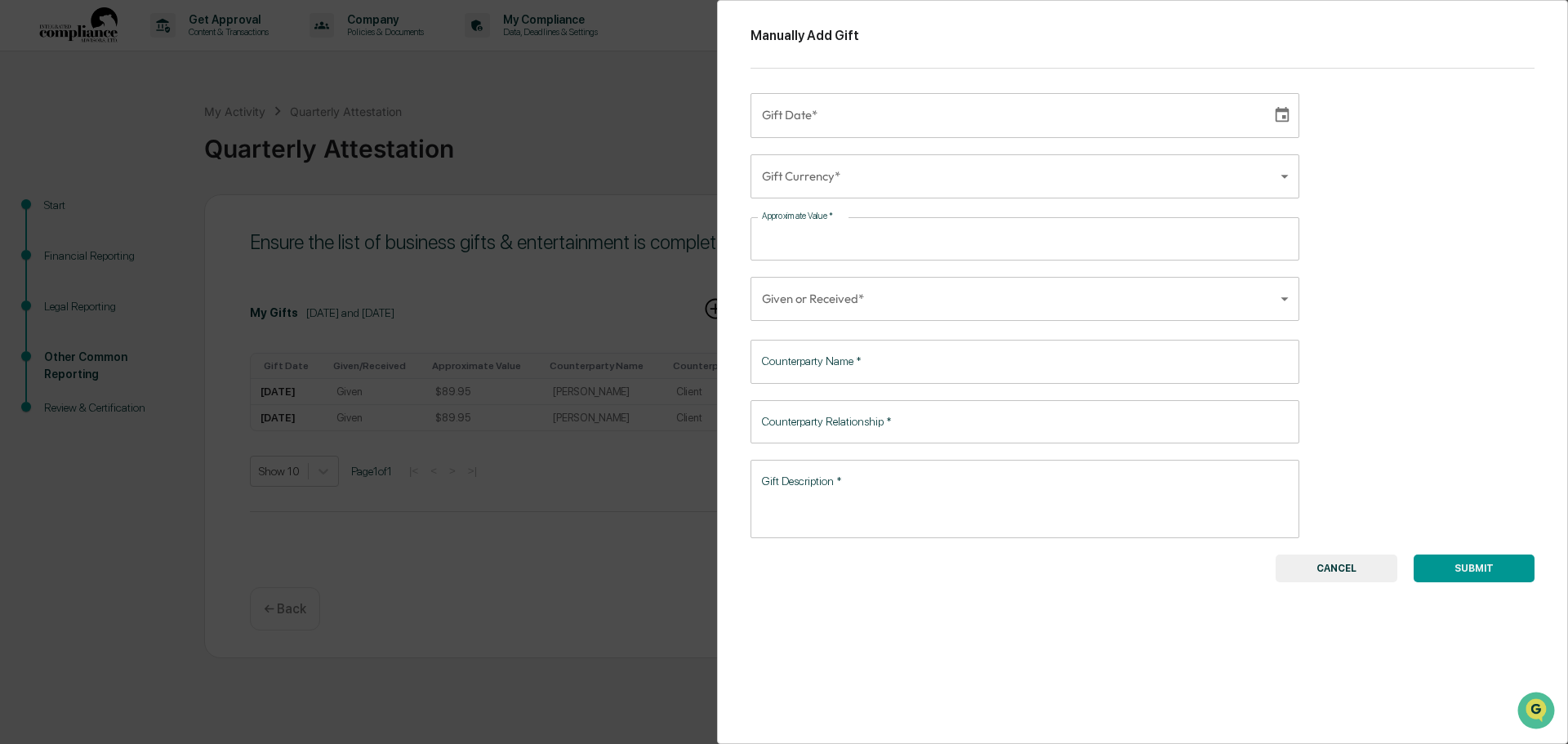
click at [1342, 569] on button "CANCEL" at bounding box center [1337, 569] width 121 height 28
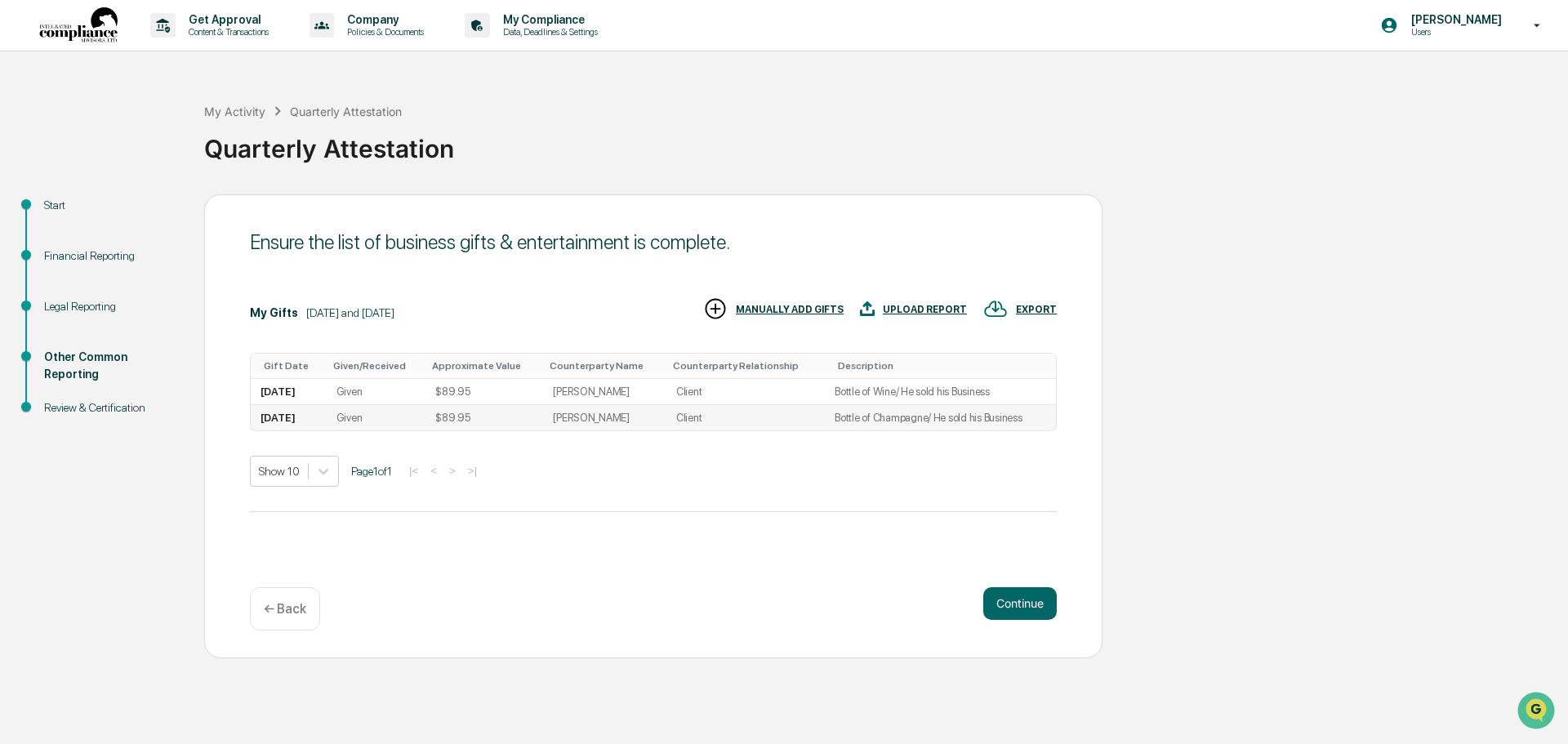
drag, startPoint x: 311, startPoint y: 412, endPoint x: 292, endPoint y: 410, distance: 19.1
click at [292, 410] on td "[DATE]" at bounding box center [288, 418] width 76 height 26
click at [292, 411] on td "[DATE]" at bounding box center [288, 418] width 76 height 26
click at [855, 418] on div "Bottle of Champagne/ He sold his Business" at bounding box center [929, 417] width 187 height 12
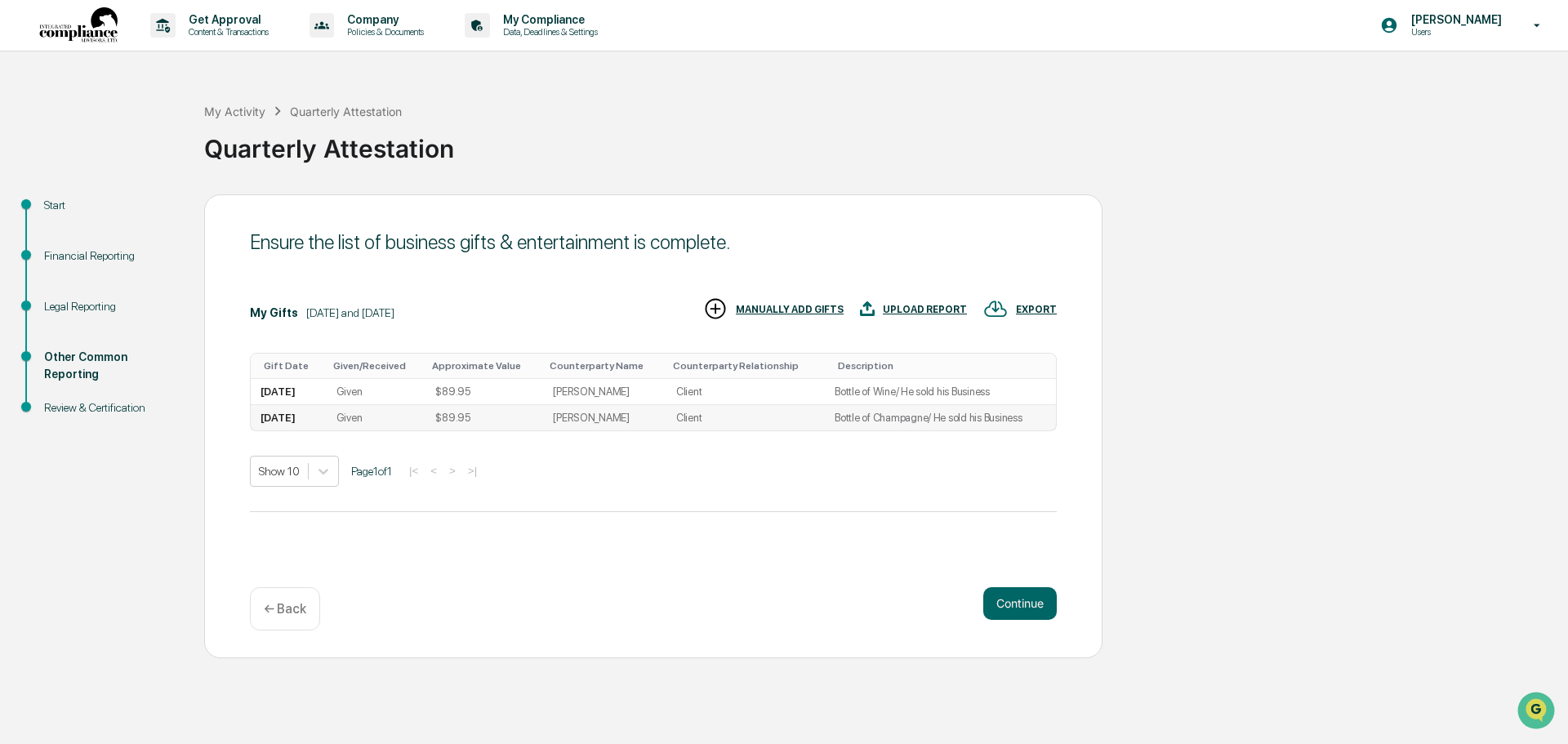
click at [850, 417] on div "Bottle of Champagne/ He sold his Business" at bounding box center [929, 417] width 187 height 12
drag, startPoint x: 290, startPoint y: 418, endPoint x: 585, endPoint y: 453, distance: 297.1
click at [585, 456] on div "Gift Date Given/Received Approximate Value Counterparty Name Counterparty Relat…" at bounding box center [653, 416] width 807 height 141
click at [190, 426] on div "Review & Certification" at bounding box center [111, 426] width 160 height 51
drag, startPoint x: 261, startPoint y: 417, endPoint x: 1021, endPoint y: 418, distance: 760.0
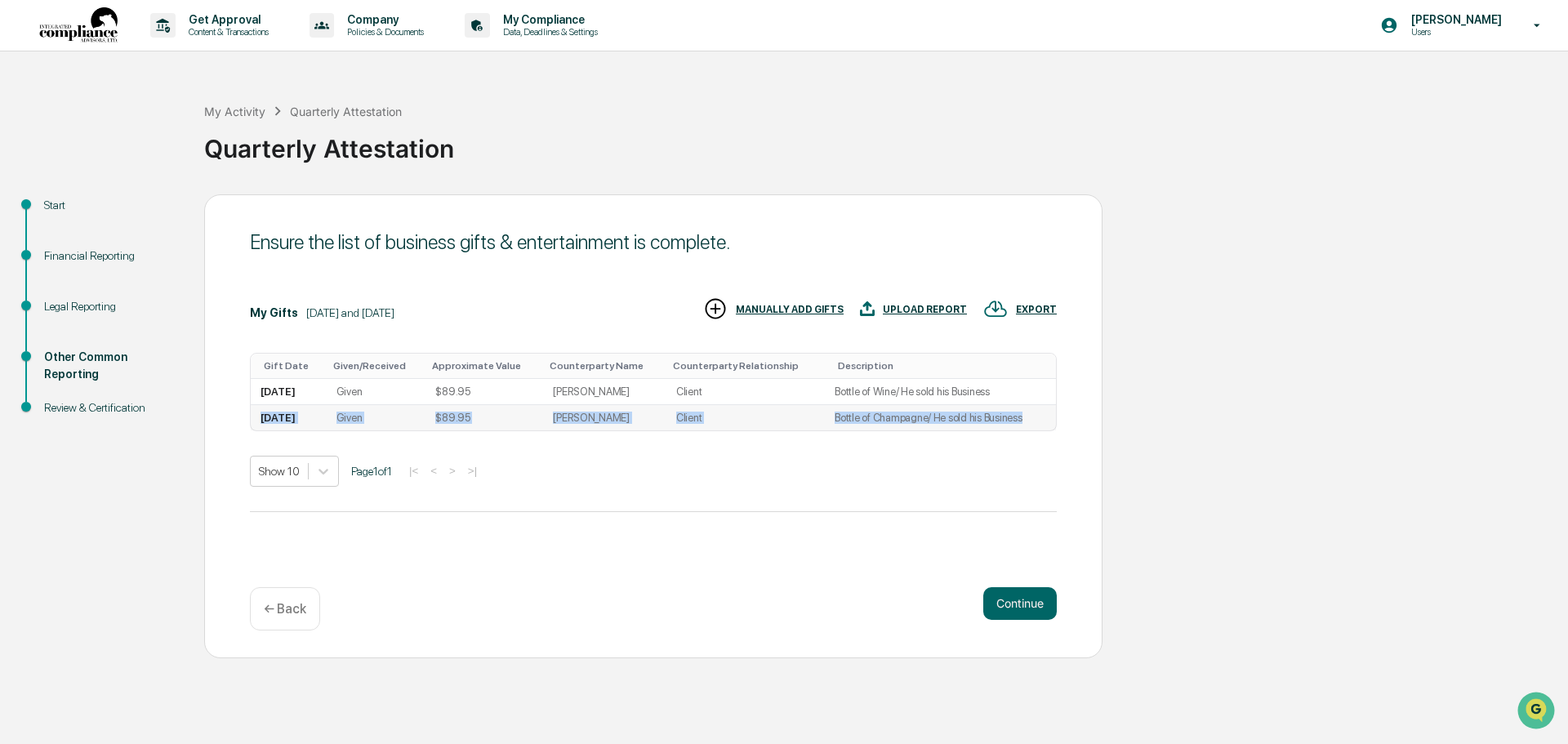
click at [1021, 418] on tr "[DATE] Given $89.95 [PERSON_NAME] Client Bottle of Champagne/ He sold his Busin…" at bounding box center [653, 418] width 806 height 26
drag, startPoint x: 1018, startPoint y: 418, endPoint x: 894, endPoint y: 489, distance: 142.9
click at [894, 489] on div "My Gifts [DATE] and [DATE] EXPORT UPLOAD REPORT MANUALLY ADD GIFTS Gift Date Gi…" at bounding box center [653, 404] width 807 height 216
click at [112, 410] on div "Review & Certification" at bounding box center [111, 408] width 134 height 17
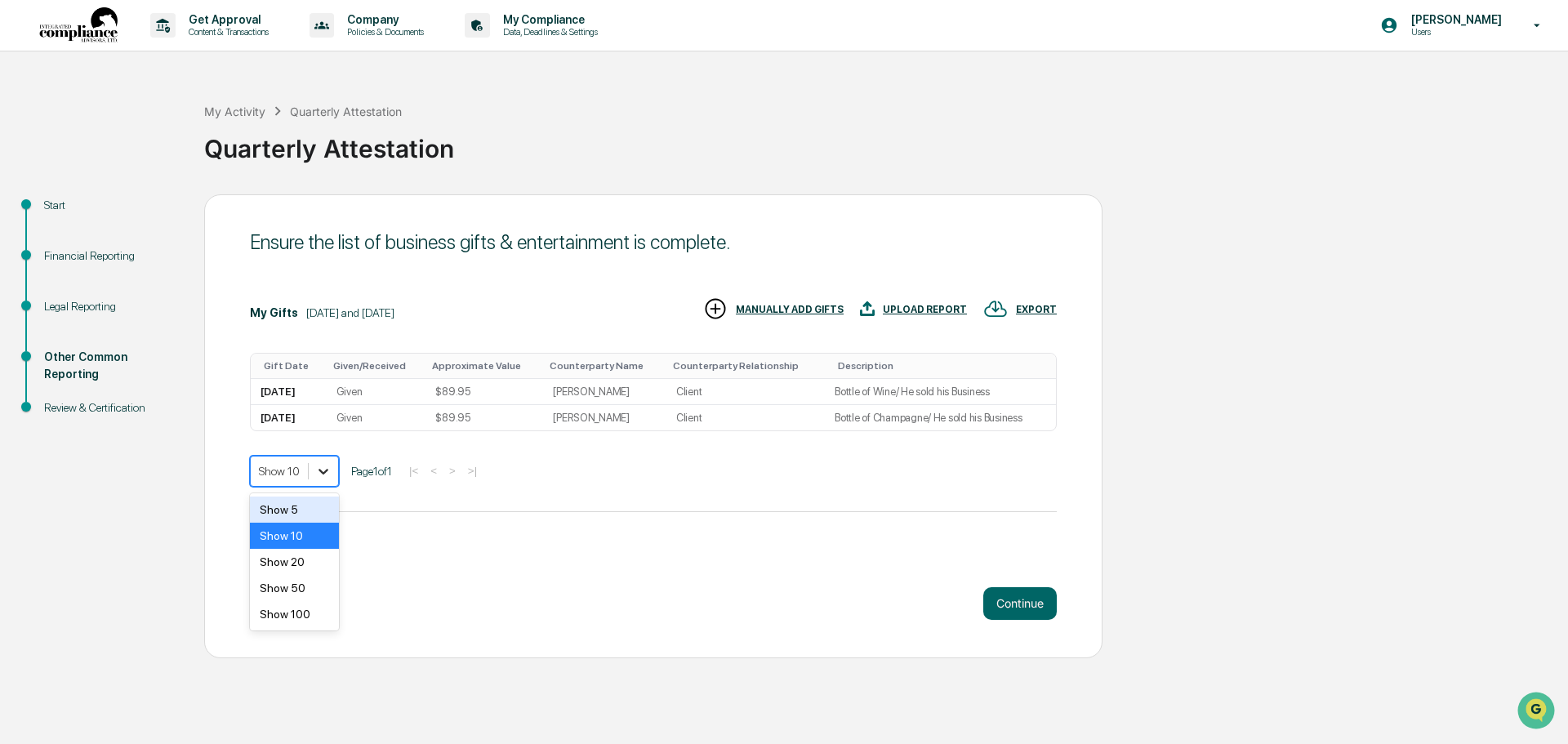
click at [322, 474] on icon at bounding box center [323, 471] width 10 height 6
click at [1034, 608] on button "Continue" at bounding box center [1020, 603] width 73 height 33
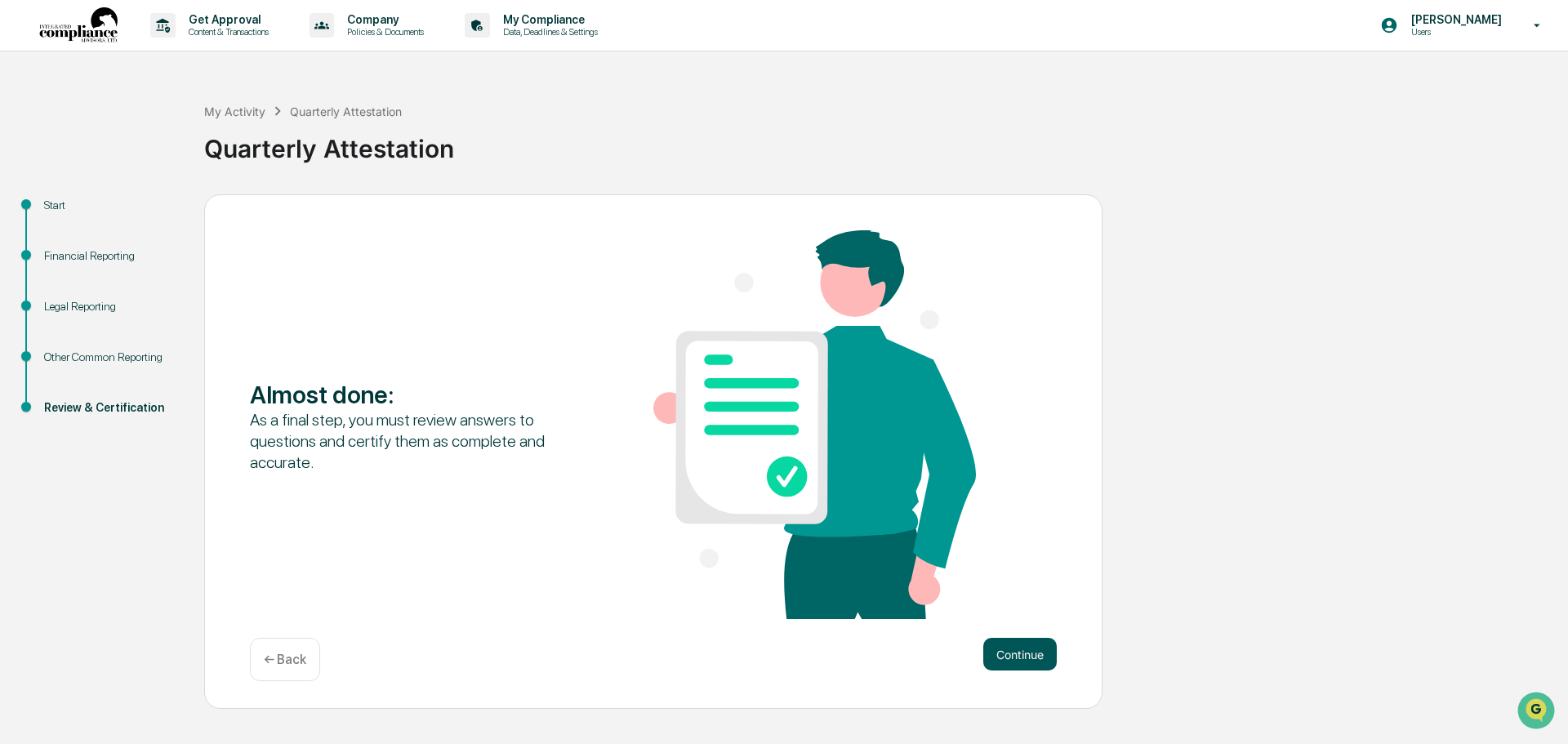
click at [1019, 648] on button "Continue" at bounding box center [1020, 654] width 73 height 33
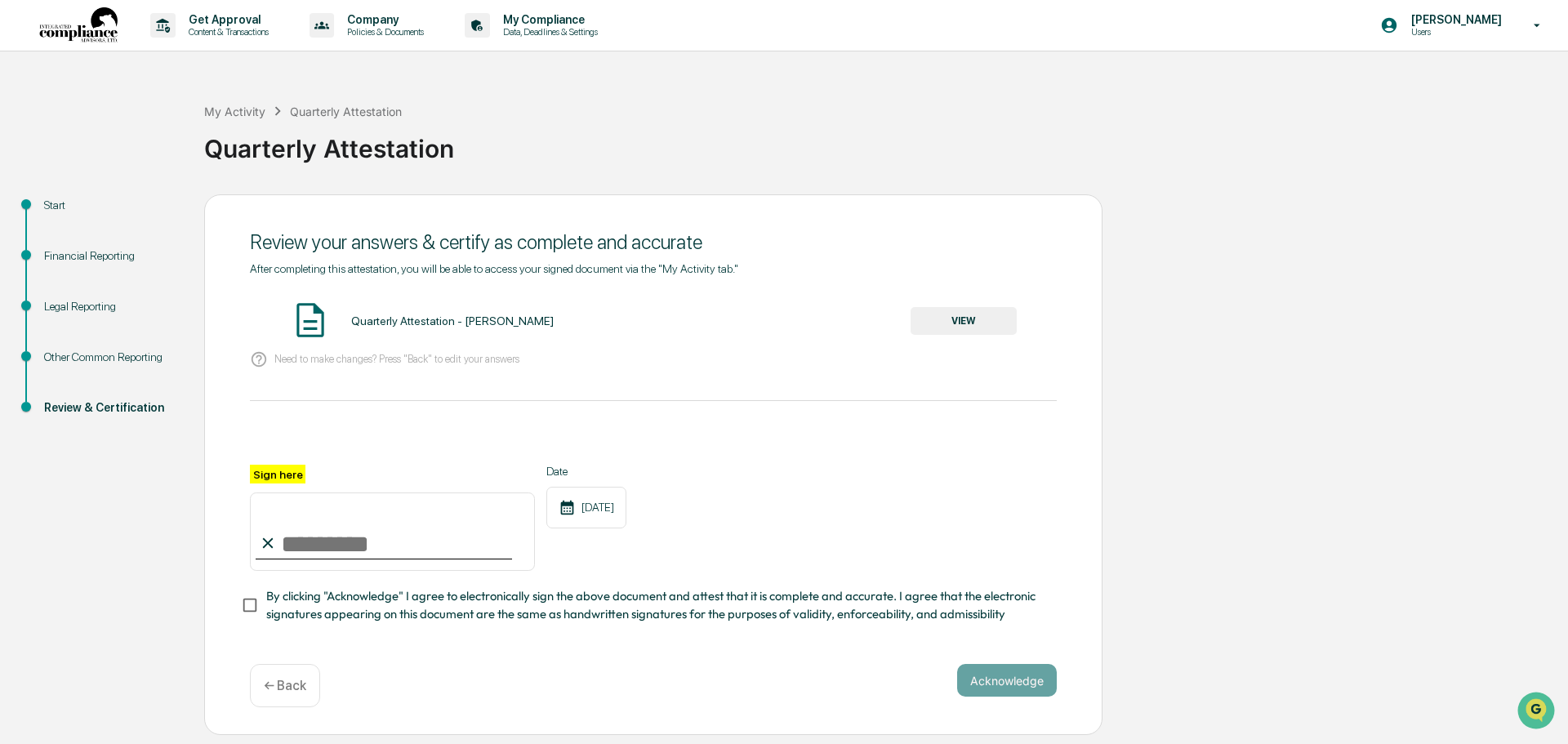
click at [404, 544] on input "Sign here" at bounding box center [392, 531] width 285 height 78
type input "**********"
click at [1003, 682] on button "Acknowledge" at bounding box center [1007, 681] width 99 height 33
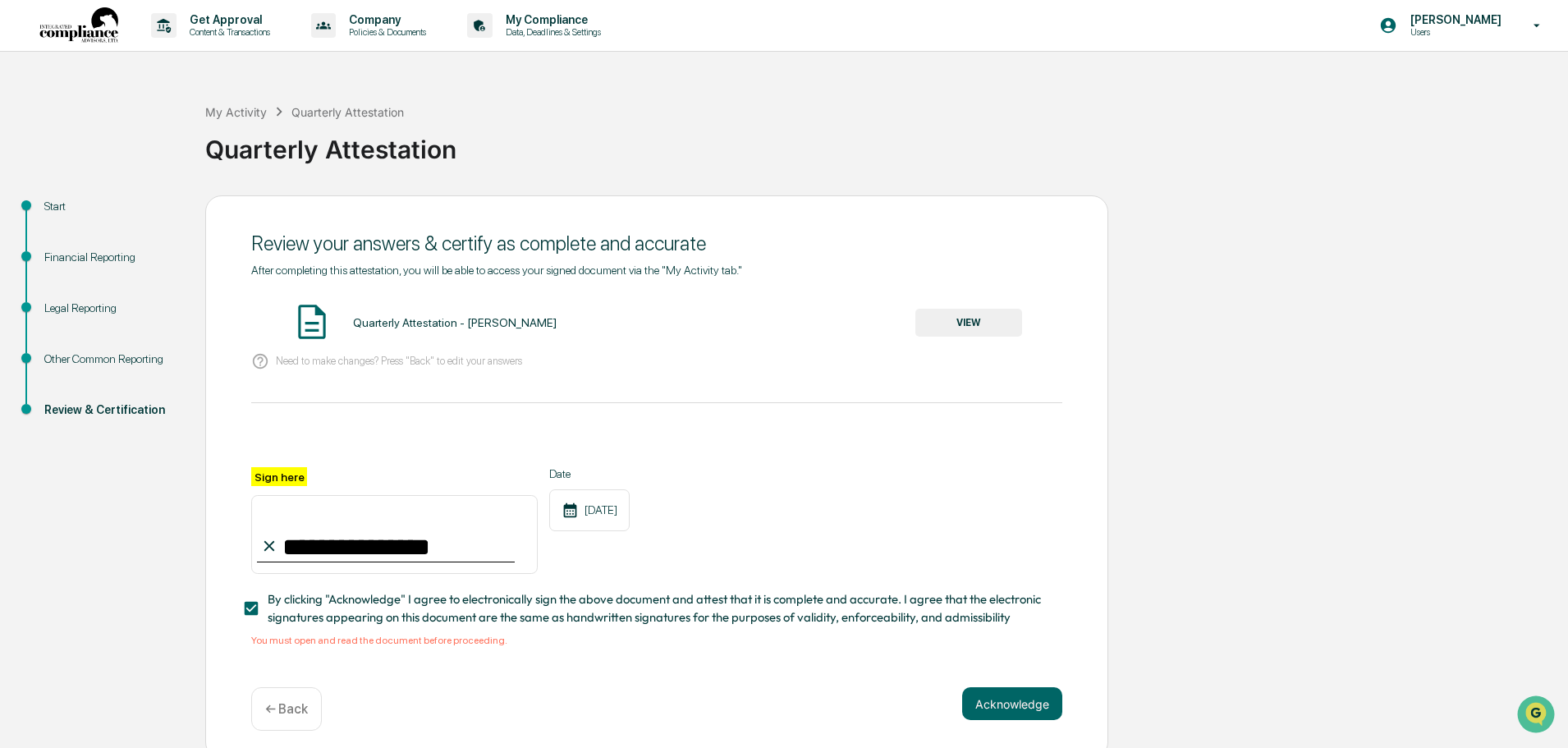
click at [968, 318] on button "VIEW" at bounding box center [969, 322] width 107 height 28
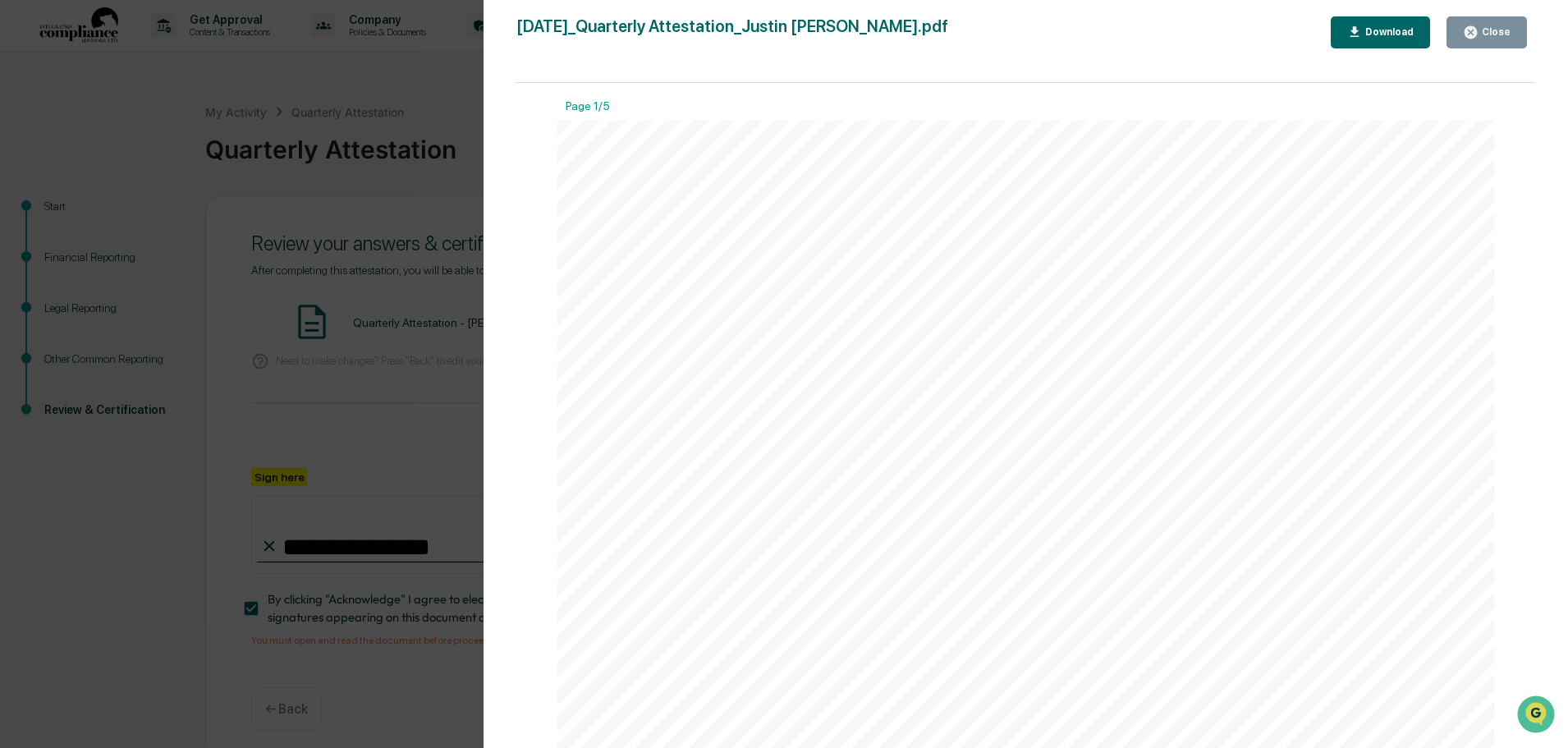
click at [1477, 33] on icon "button" at bounding box center [1470, 31] width 12 height 12
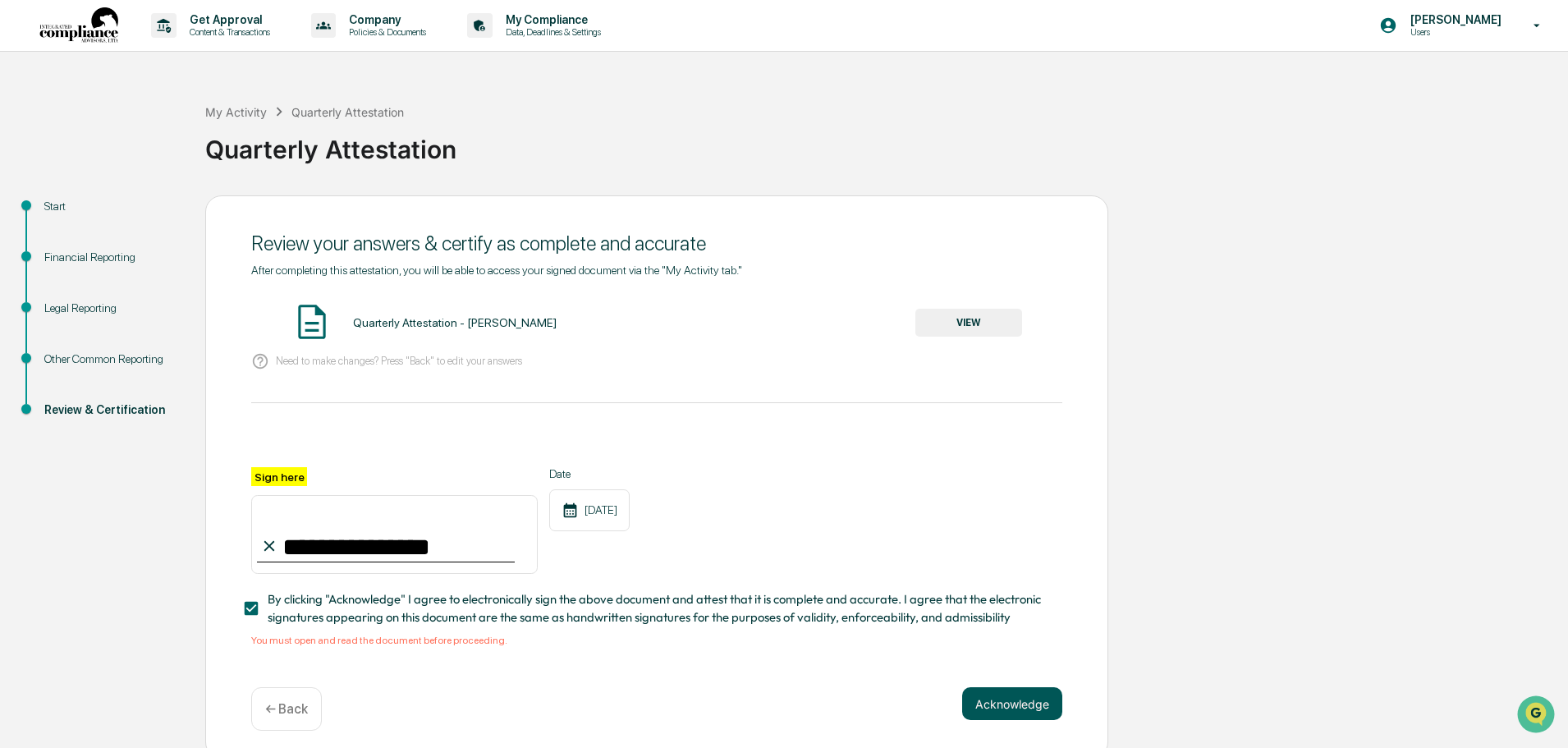
click at [1009, 700] on button "Acknowledge" at bounding box center [1012, 704] width 100 height 33
